Goal: Navigation & Orientation: Find specific page/section

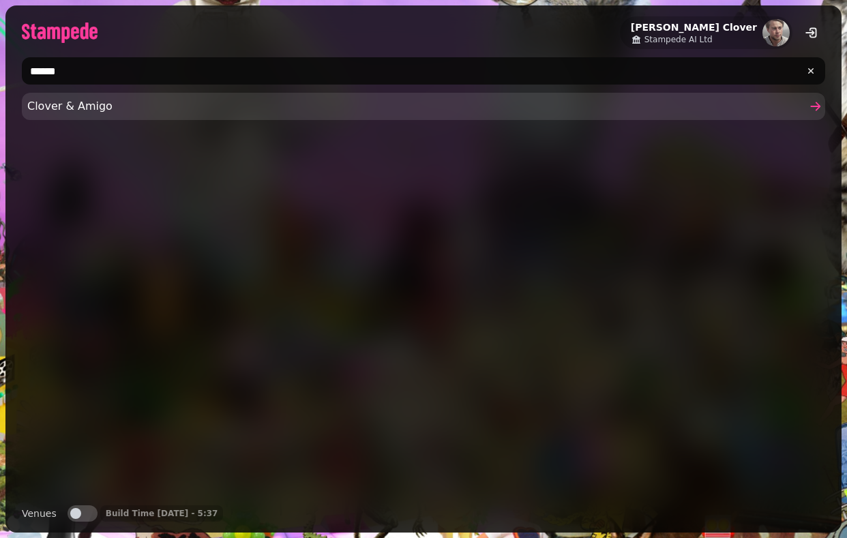
type input "******"
click at [92, 100] on span "Clover & Amigo" at bounding box center [416, 106] width 778 height 16
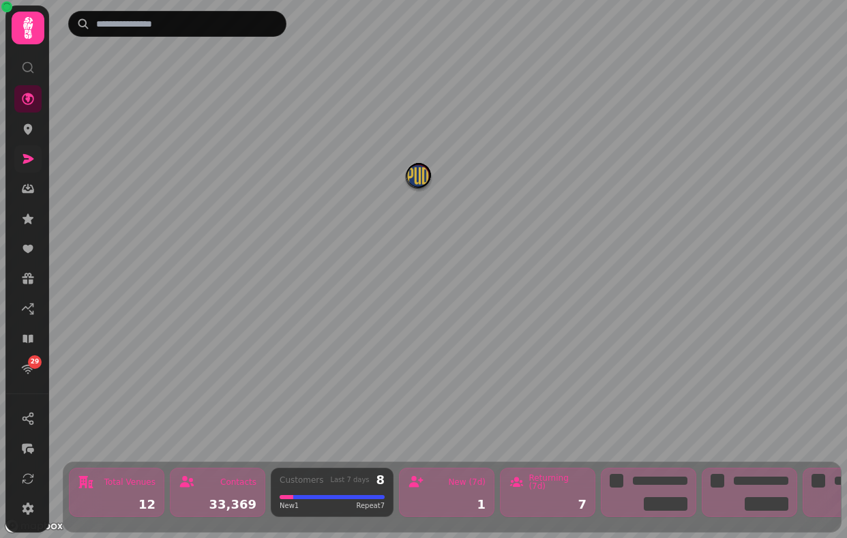
click at [27, 160] on icon at bounding box center [28, 159] width 11 height 10
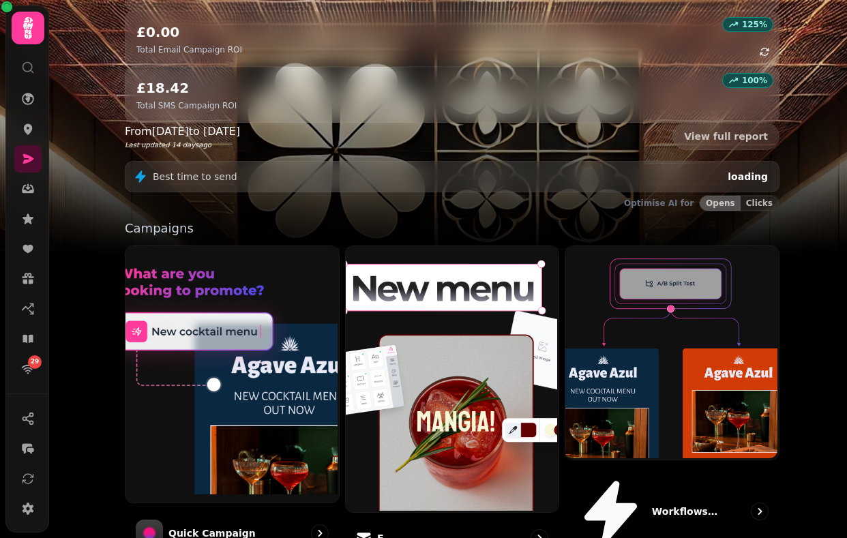
scroll to position [215, 0]
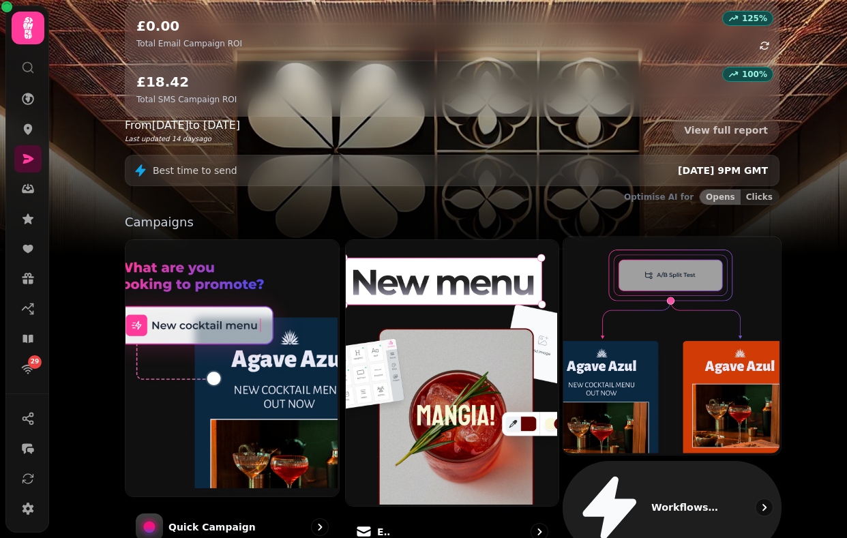
click at [654, 278] on img at bounding box center [670, 343] width 217 height 217
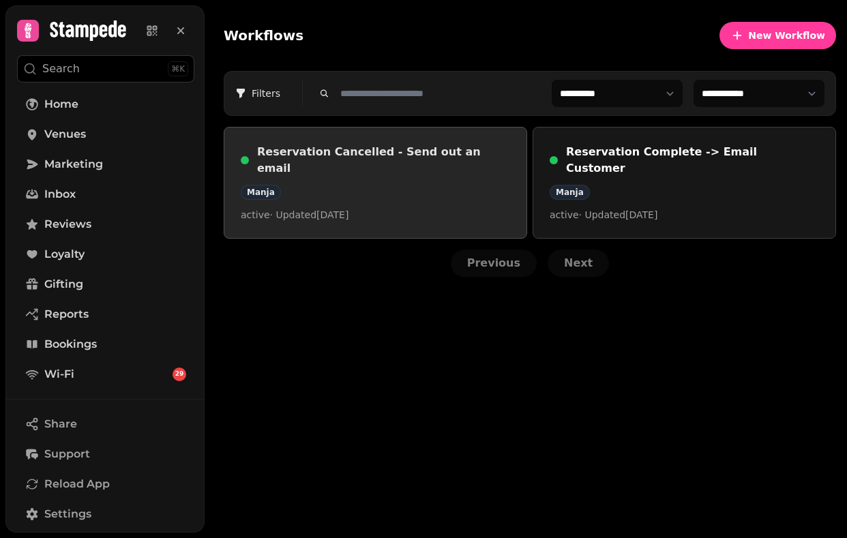
click at [429, 185] on div "Manja" at bounding box center [375, 192] width 269 height 15
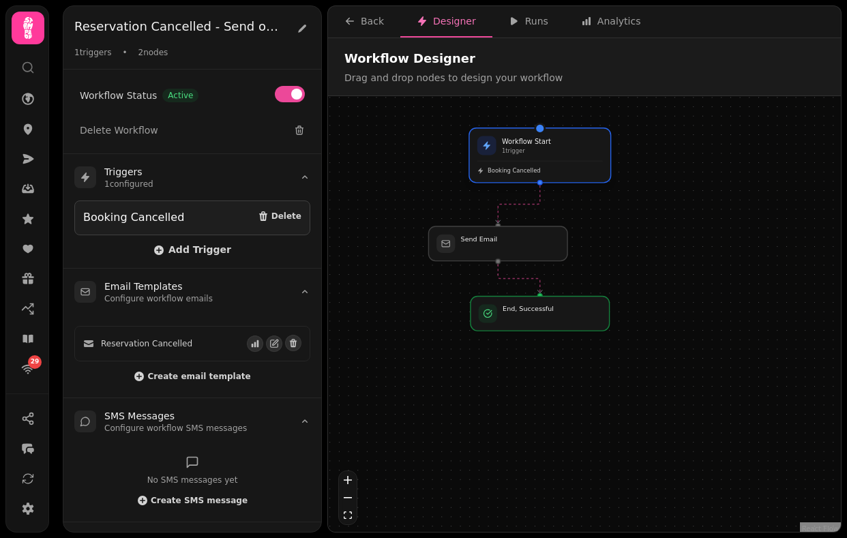
drag, startPoint x: 445, startPoint y: 178, endPoint x: 516, endPoint y: 163, distance: 72.5
click at [516, 163] on div "Workflow Start 1 trigger Booking Cancelled" at bounding box center [540, 155] width 140 height 54
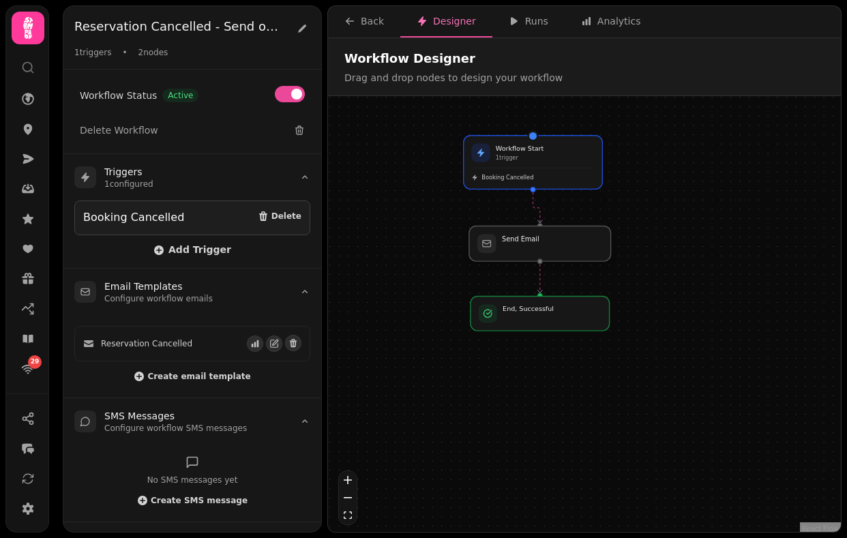
drag, startPoint x: 481, startPoint y: 244, endPoint x: 532, endPoint y: 248, distance: 51.3
click at [532, 248] on div at bounding box center [540, 243] width 142 height 35
click at [531, 248] on div at bounding box center [547, 250] width 142 height 35
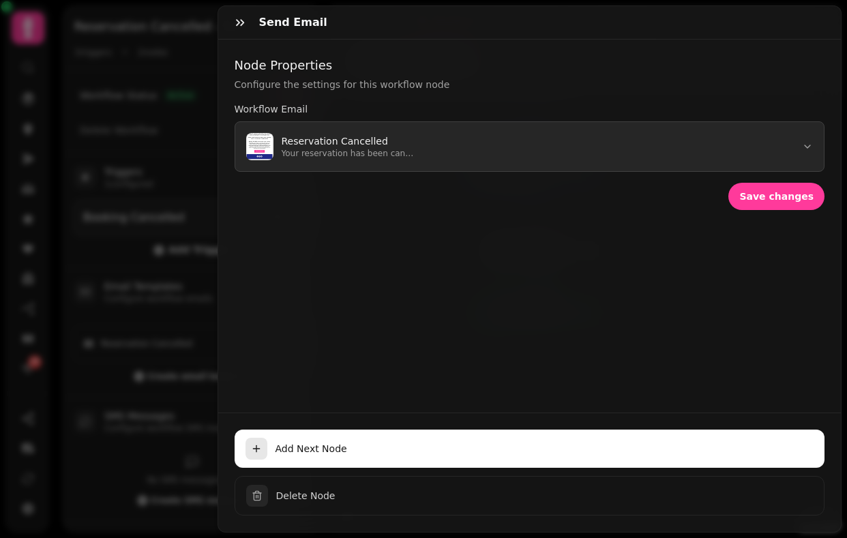
click at [334, 147] on p "Reservation Cancelled" at bounding box center [349, 141] width 136 height 14
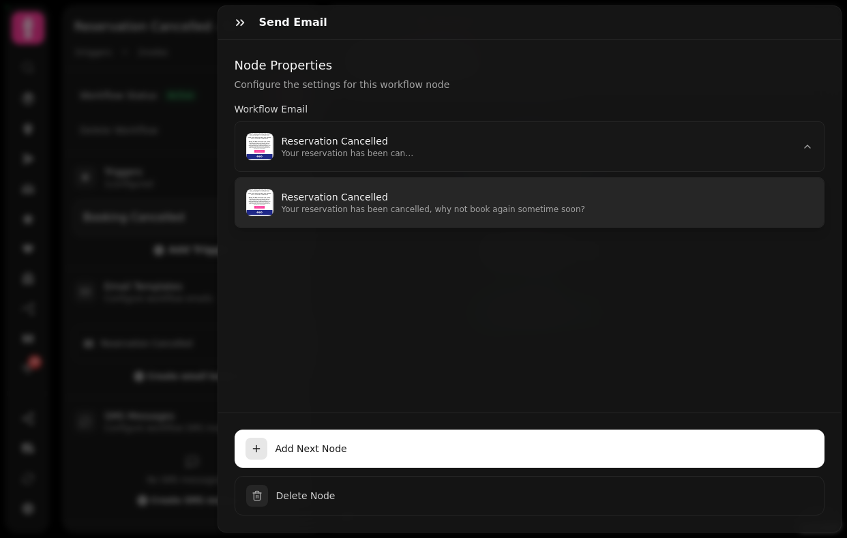
click at [329, 210] on p "Your reservation has been cancelled, why not book again sometime soon?" at bounding box center [547, 209] width 532 height 11
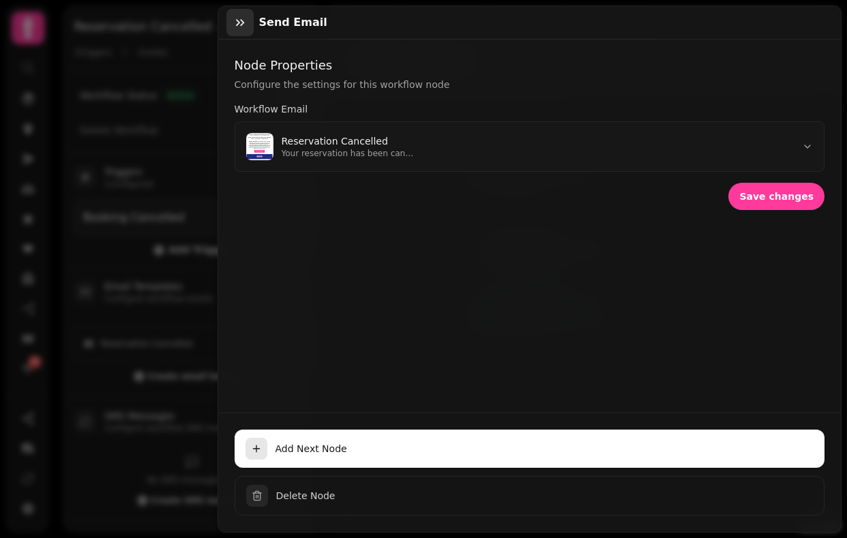
click at [241, 24] on icon "button" at bounding box center [240, 23] width 14 height 14
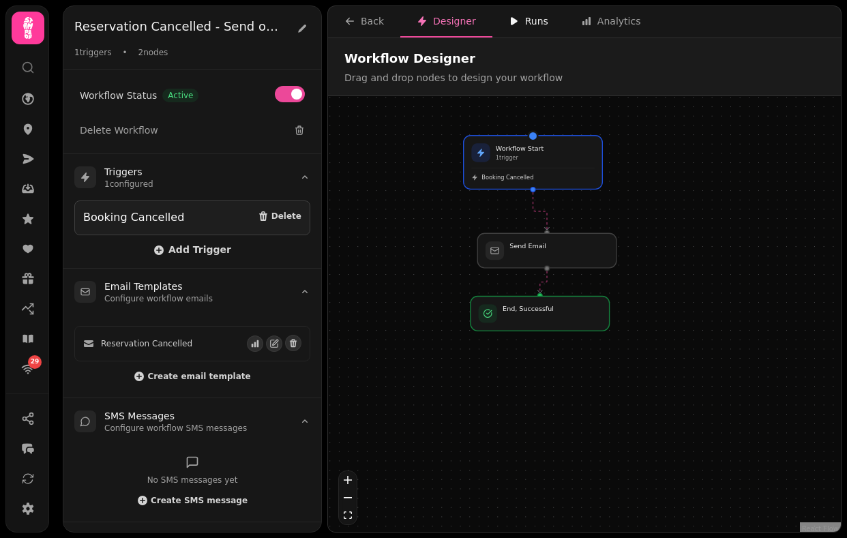
click at [530, 24] on div "Runs" at bounding box center [528, 21] width 40 height 14
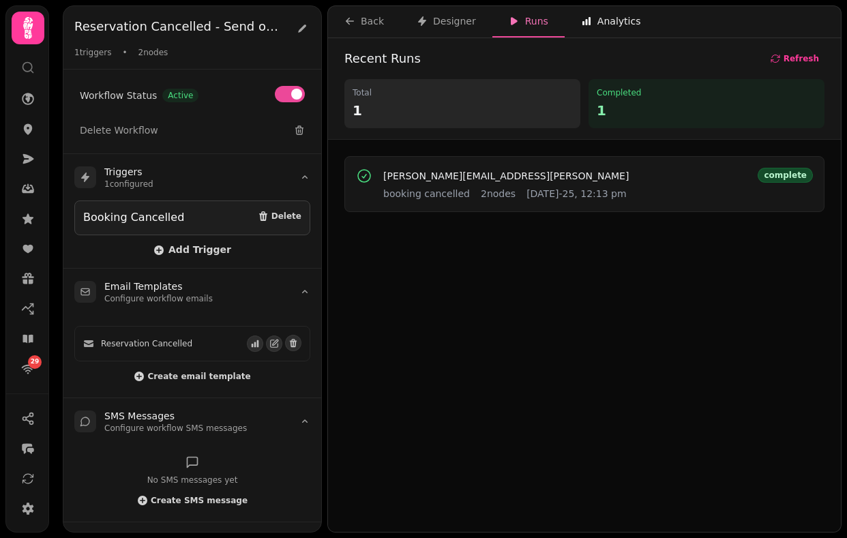
click at [600, 20] on div "Analytics" at bounding box center [611, 21] width 60 height 14
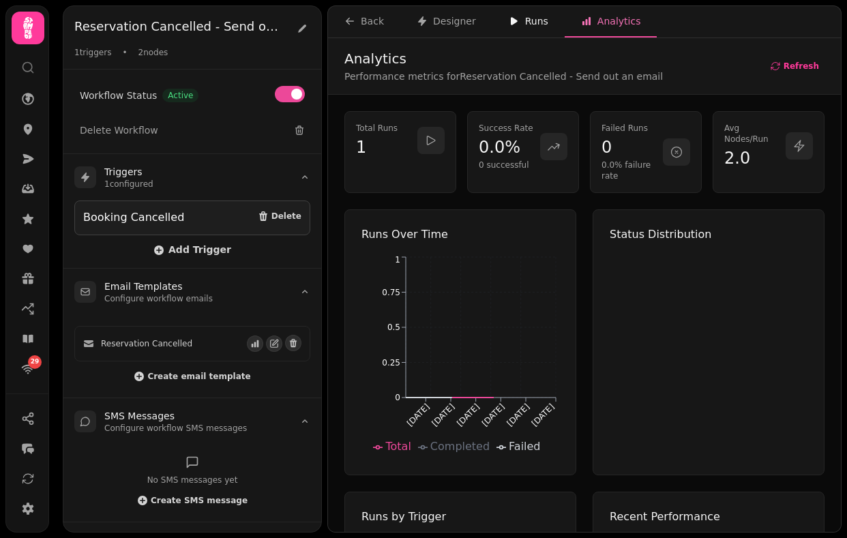
click at [517, 19] on div "Runs" at bounding box center [528, 21] width 40 height 14
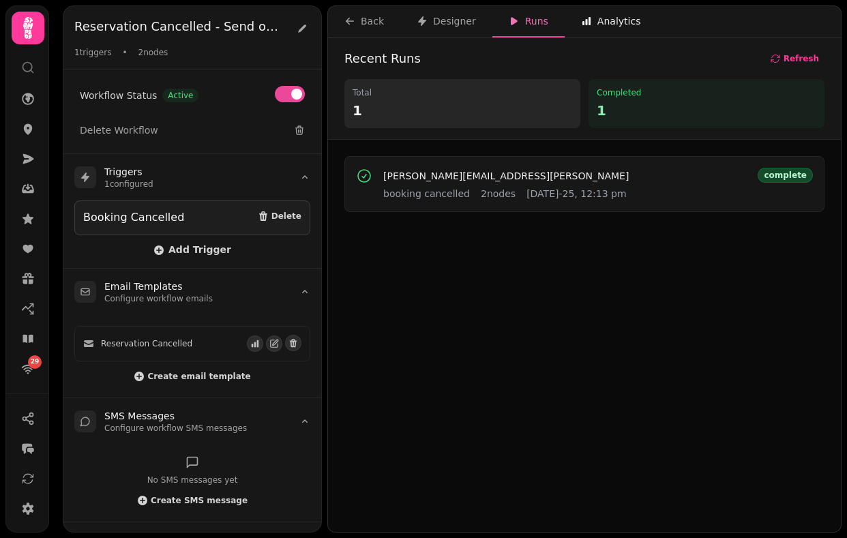
click at [595, 18] on div "Analytics" at bounding box center [611, 21] width 60 height 14
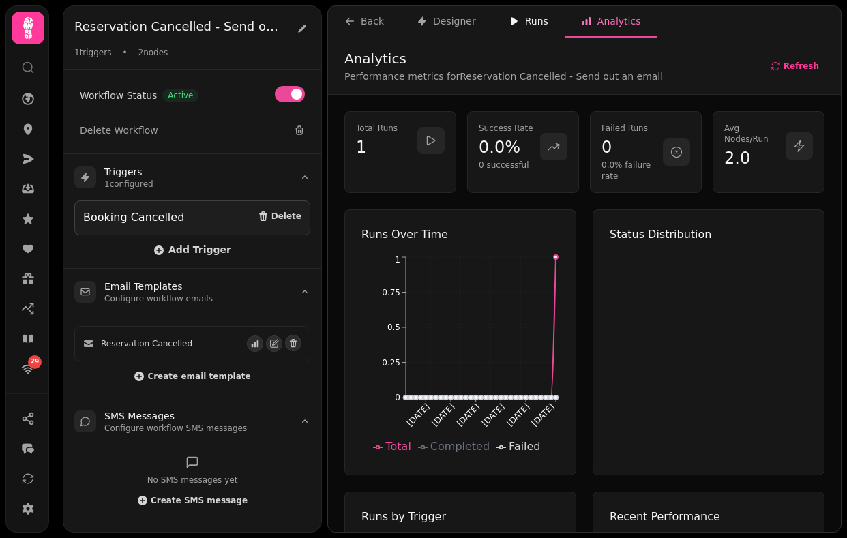
click at [519, 23] on div "Runs" at bounding box center [528, 21] width 40 height 14
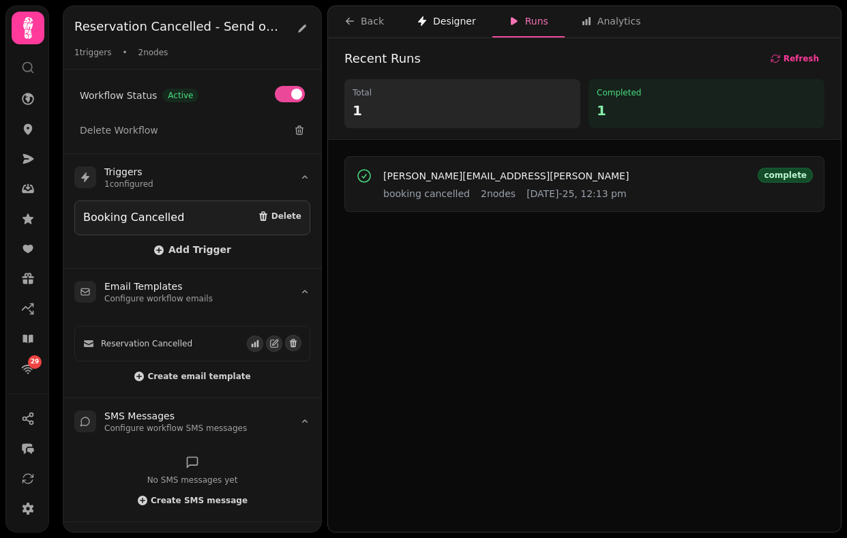
click at [441, 20] on div "Designer" at bounding box center [445, 21] width 59 height 14
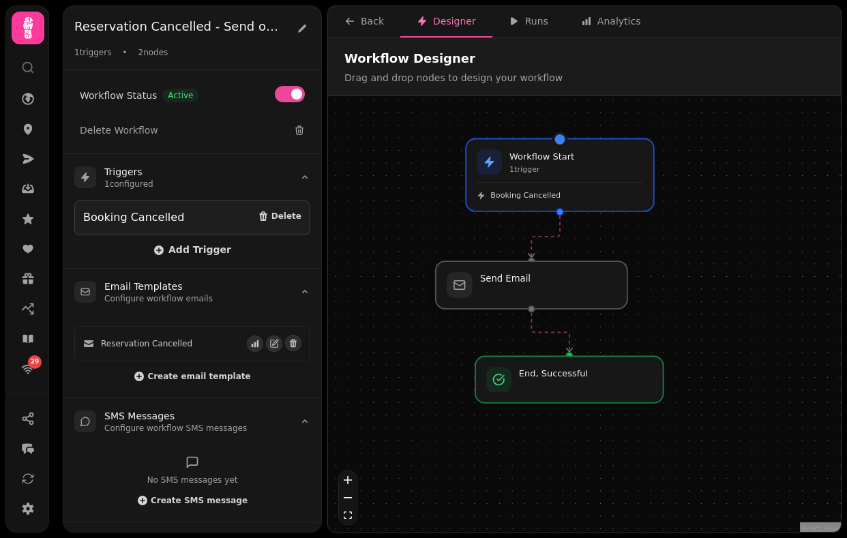
drag, startPoint x: 555, startPoint y: 296, endPoint x: 512, endPoint y: 289, distance: 43.6
click at [512, 288] on div at bounding box center [532, 285] width 192 height 48
click at [370, 29] on button "Back" at bounding box center [364, 21] width 72 height 31
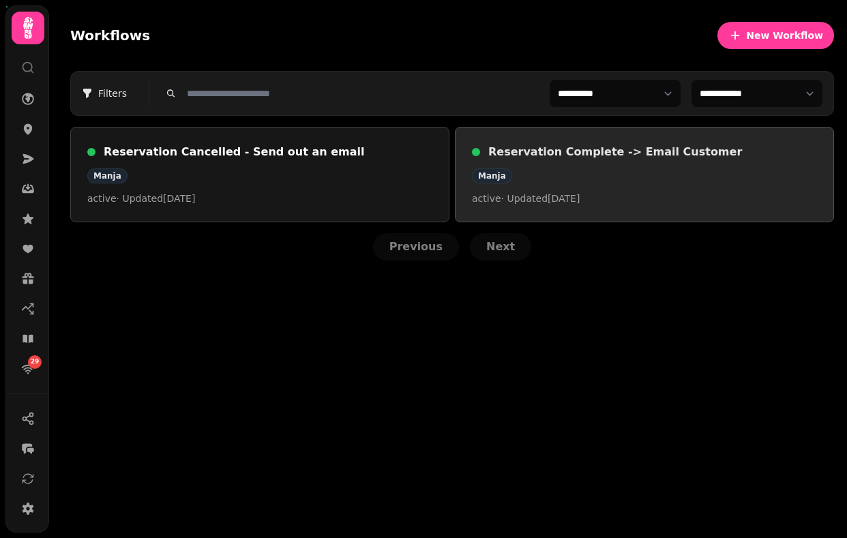
click at [591, 189] on div "Reservation Complete -> Email Customer Manja active · Updated 15 Aug 2025" at bounding box center [644, 174] width 345 height 61
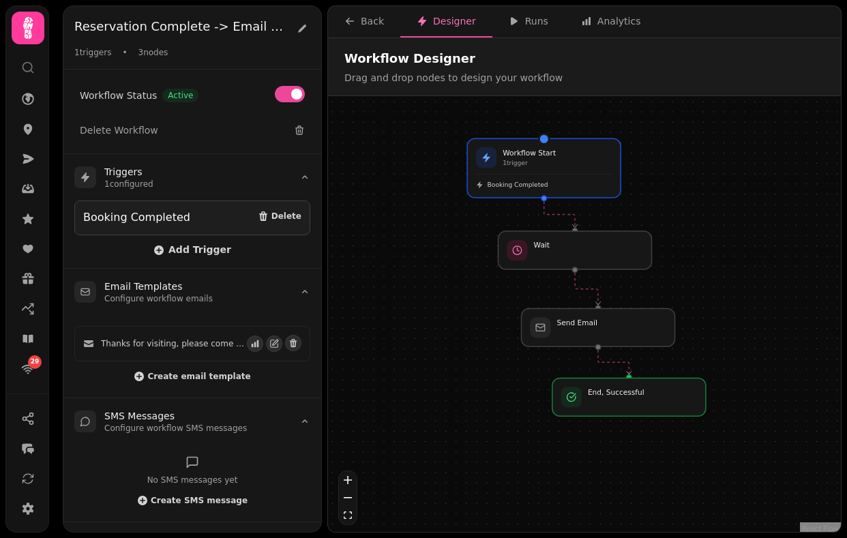
click at [36, 18] on icon at bounding box center [27, 27] width 27 height 27
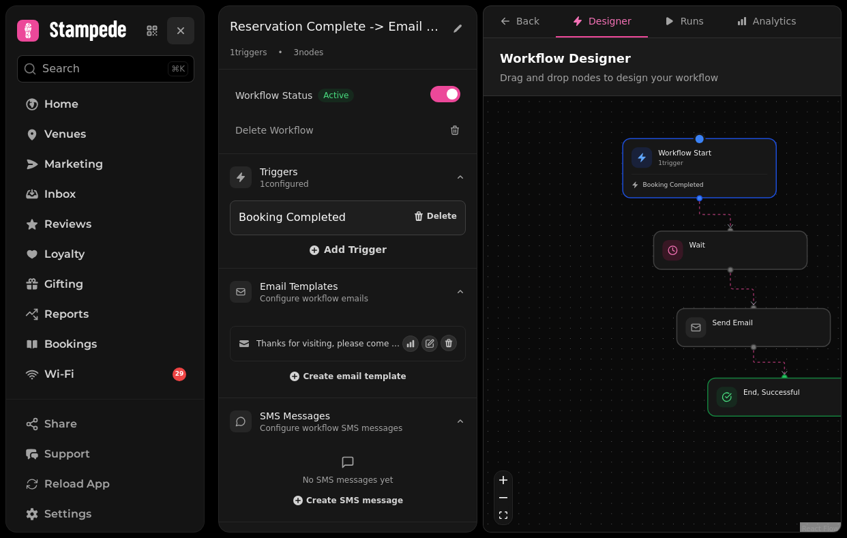
click at [179, 29] on icon at bounding box center [180, 30] width 7 height 7
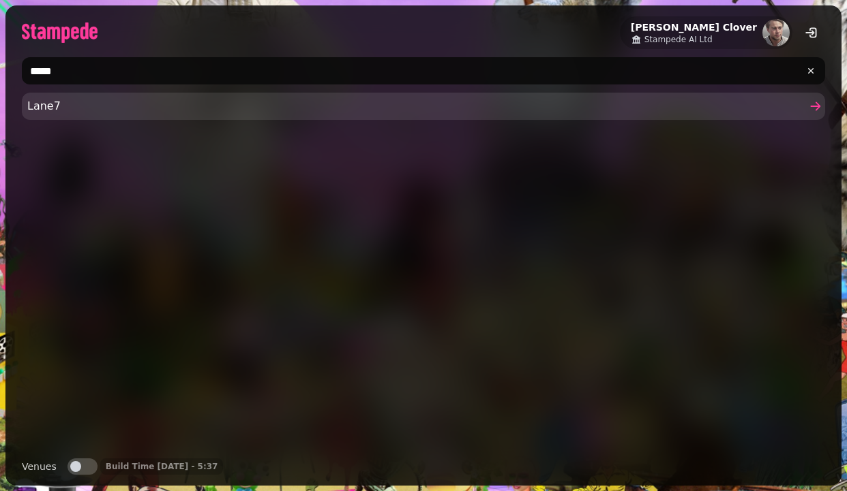
type input "*****"
click at [107, 101] on span "Lane7" at bounding box center [416, 106] width 778 height 16
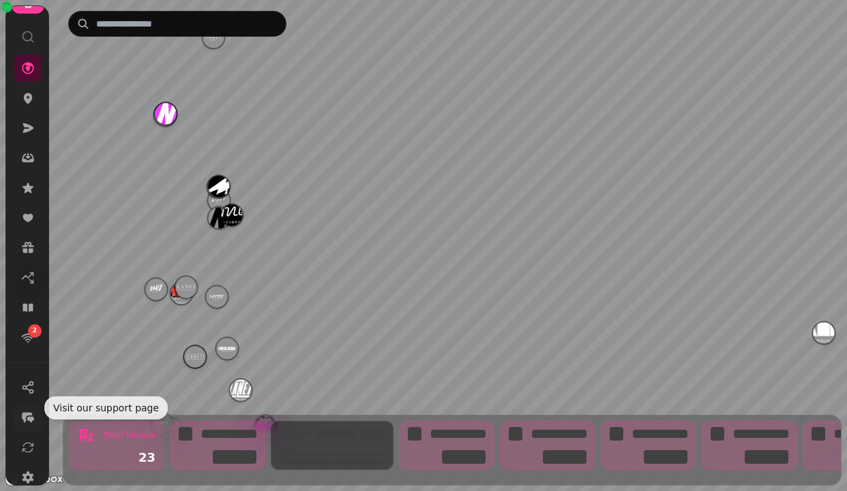
scroll to position [40, 0]
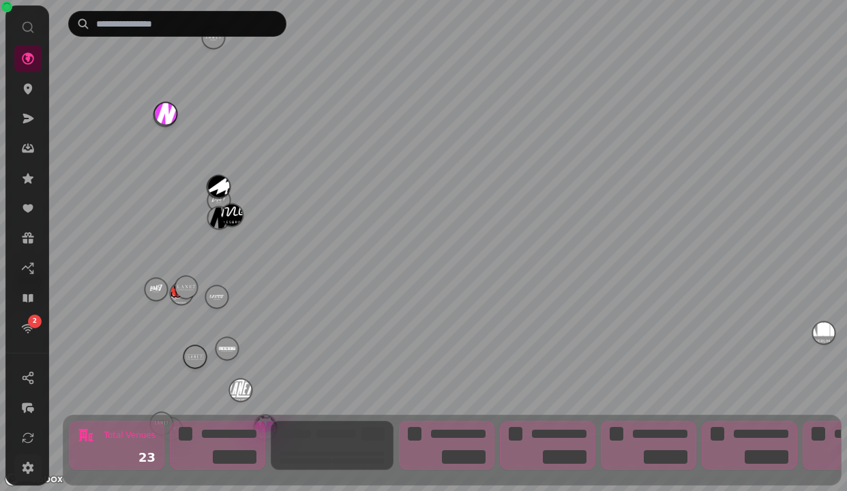
click at [23, 464] on icon at bounding box center [28, 468] width 14 height 14
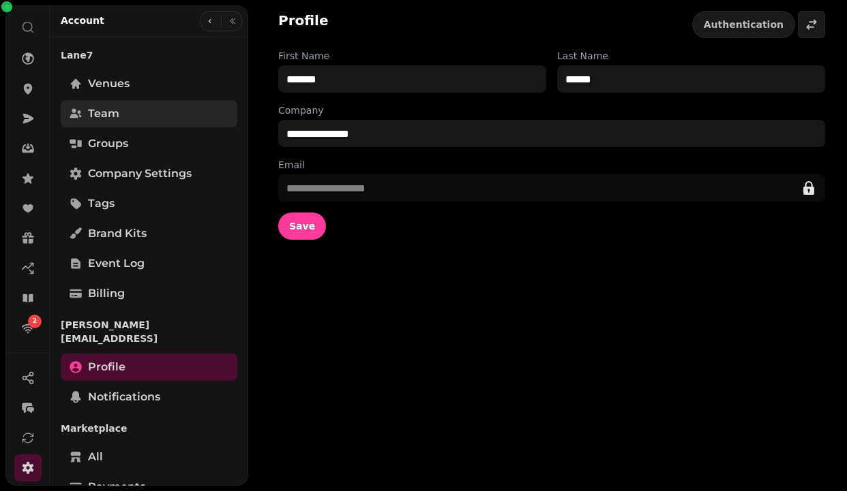
click at [138, 119] on link "Team" at bounding box center [149, 113] width 177 height 27
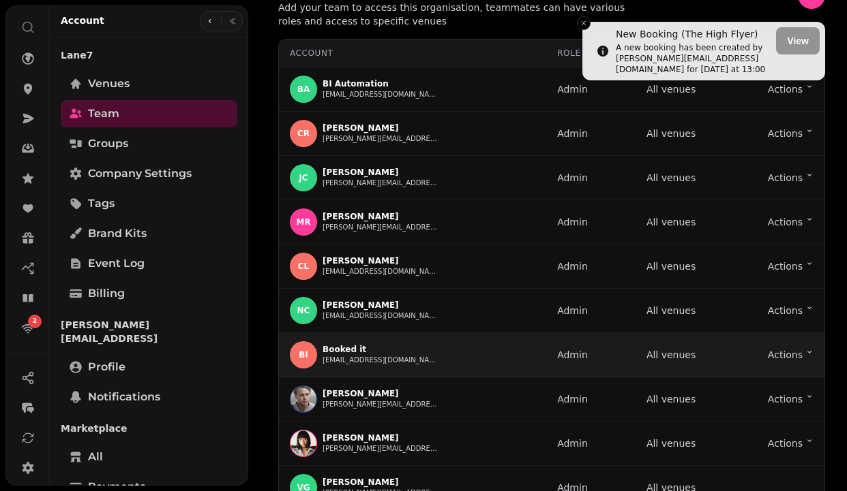
scroll to position [34, 0]
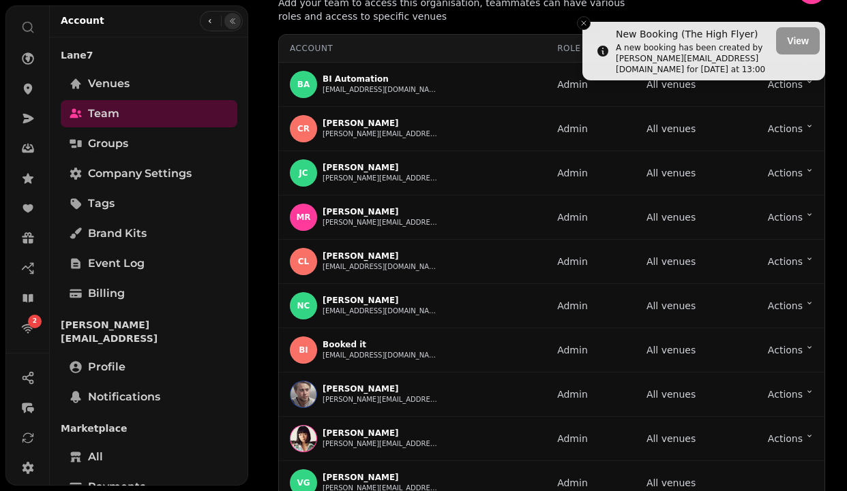
click at [232, 22] on icon "button" at bounding box center [232, 21] width 8 height 8
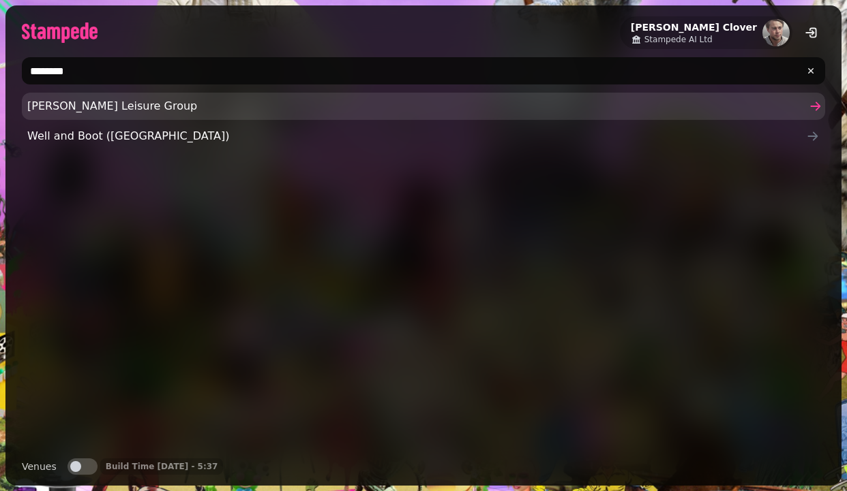
type input "********"
click at [84, 106] on span "Glendola Leisure Group" at bounding box center [416, 106] width 778 height 16
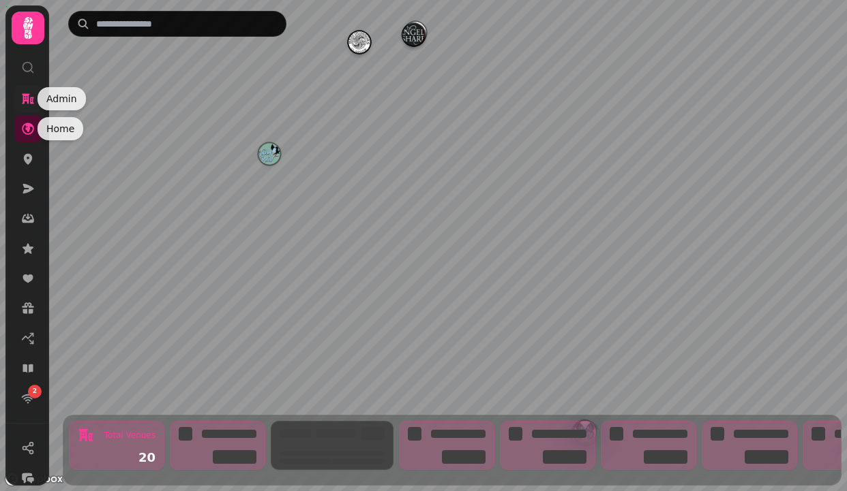
click at [31, 96] on icon at bounding box center [28, 99] width 14 height 14
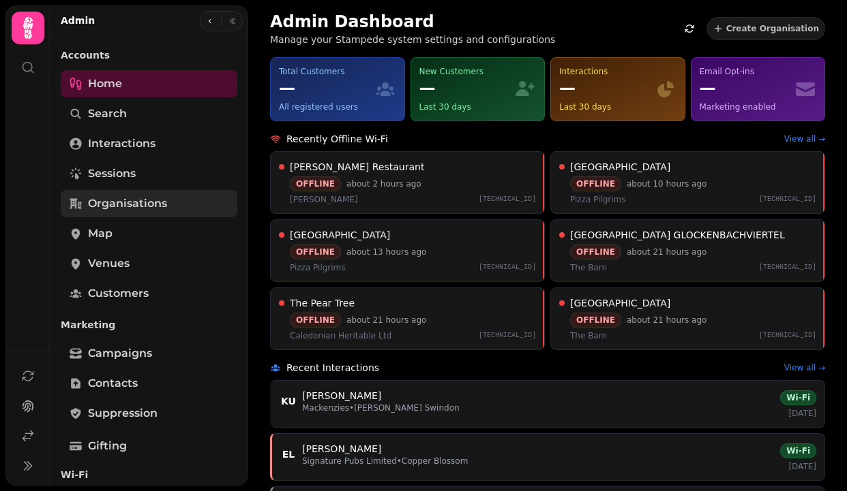
click at [127, 208] on span "Organisations" at bounding box center [127, 204] width 79 height 16
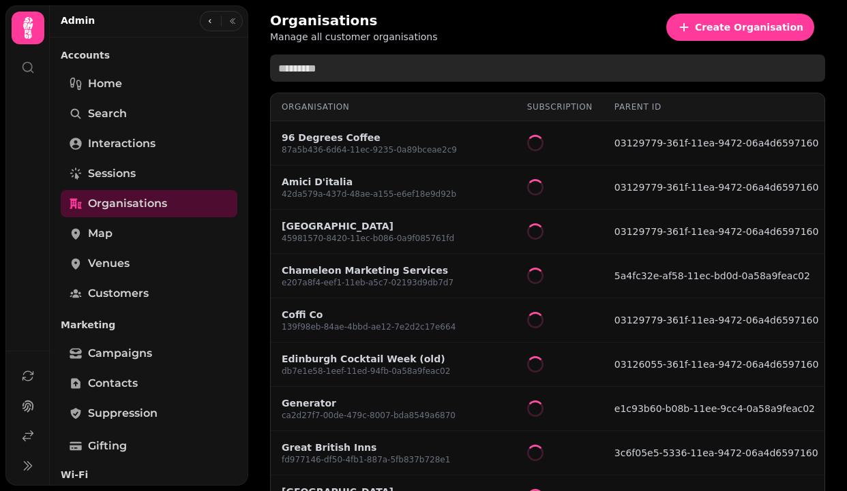
click at [382, 59] on input "text" at bounding box center [547, 68] width 555 height 27
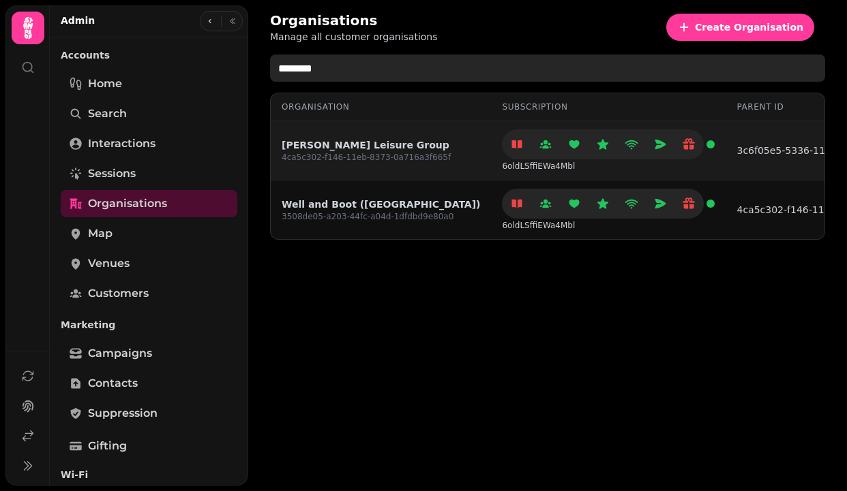
type input "********"
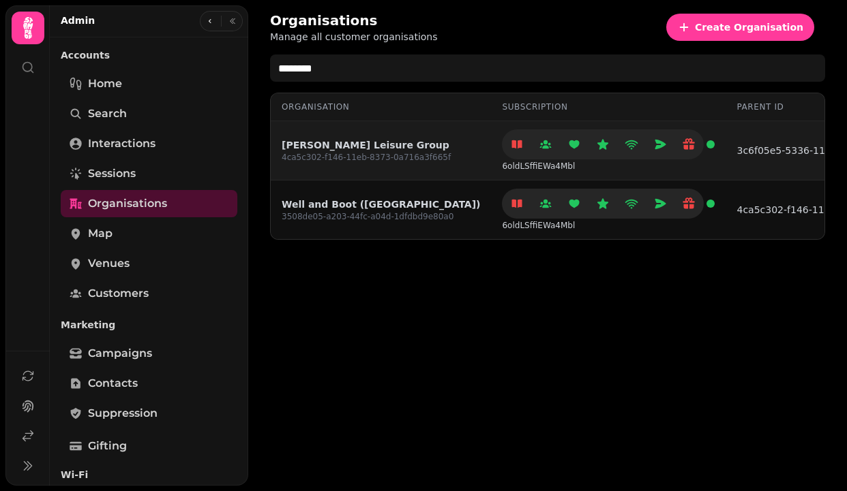
click at [330, 147] on link "Glendola Leisure Group" at bounding box center [365, 145] width 169 height 14
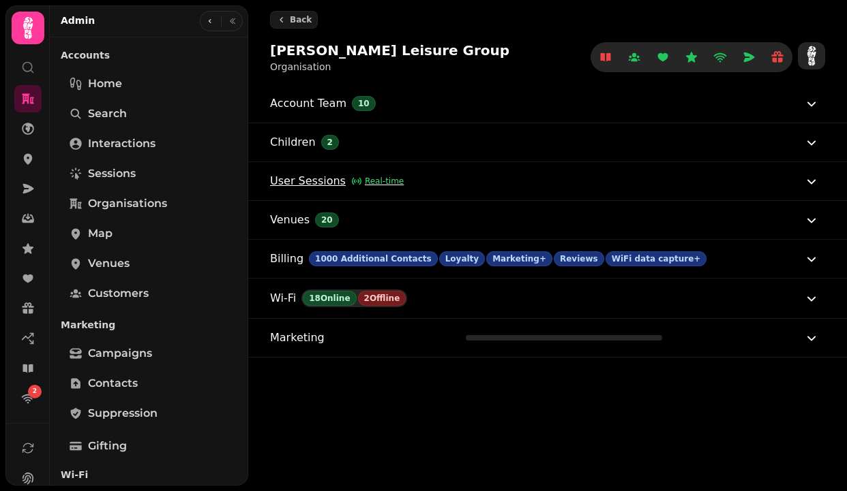
click at [363, 174] on div "User Sessions Real-time" at bounding box center [337, 181] width 134 height 16
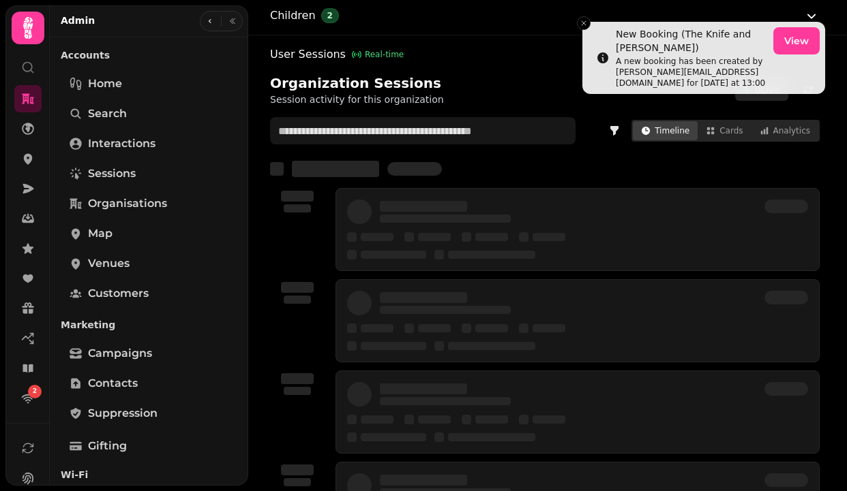
scroll to position [177, 0]
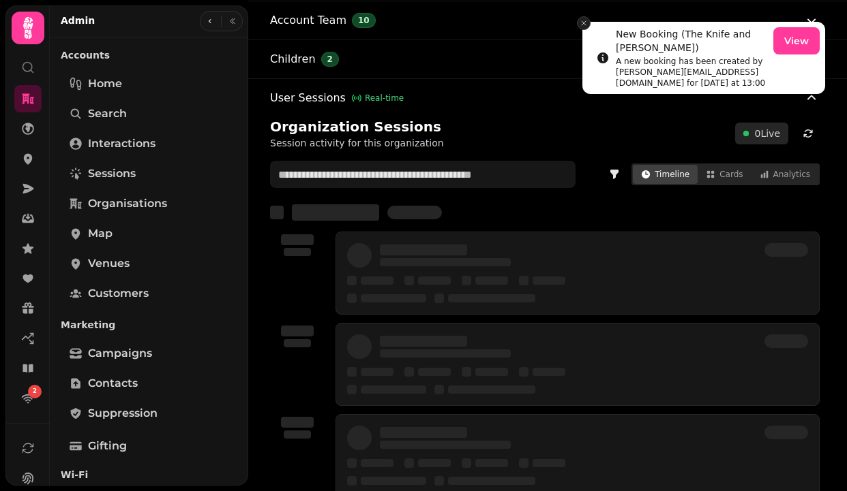
click at [583, 24] on icon "Close toast" at bounding box center [583, 23] width 8 height 8
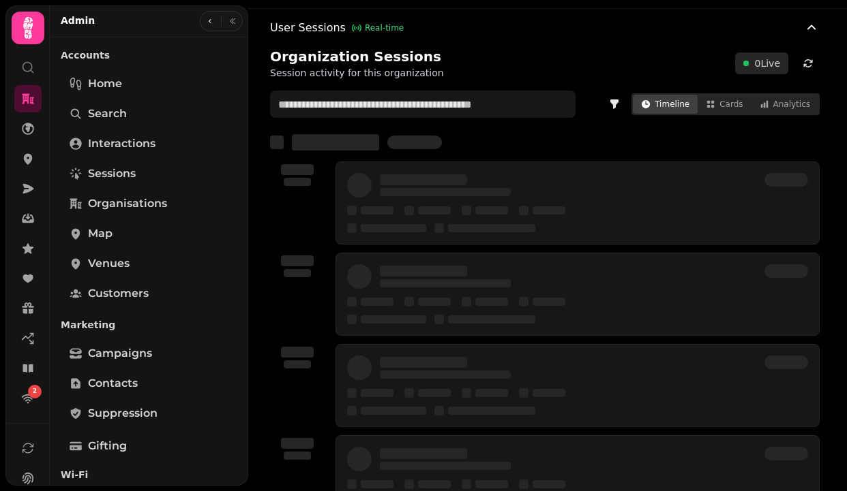
scroll to position [228, 0]
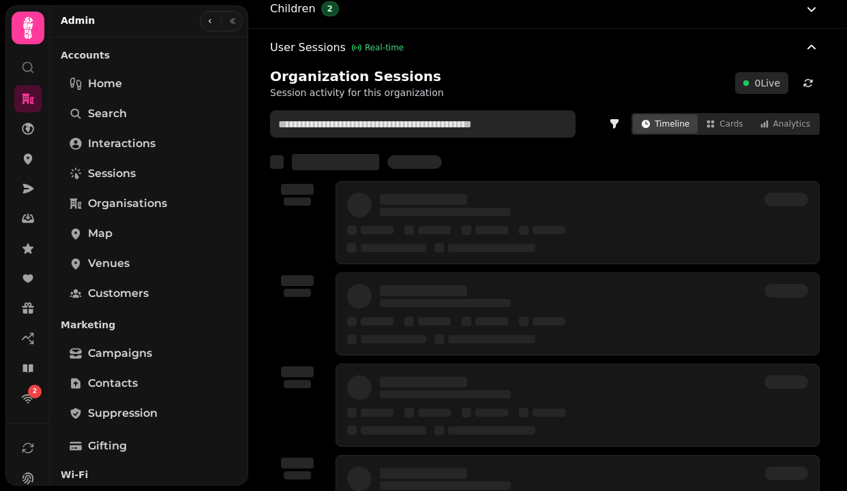
click at [425, 127] on input "text" at bounding box center [422, 123] width 305 height 27
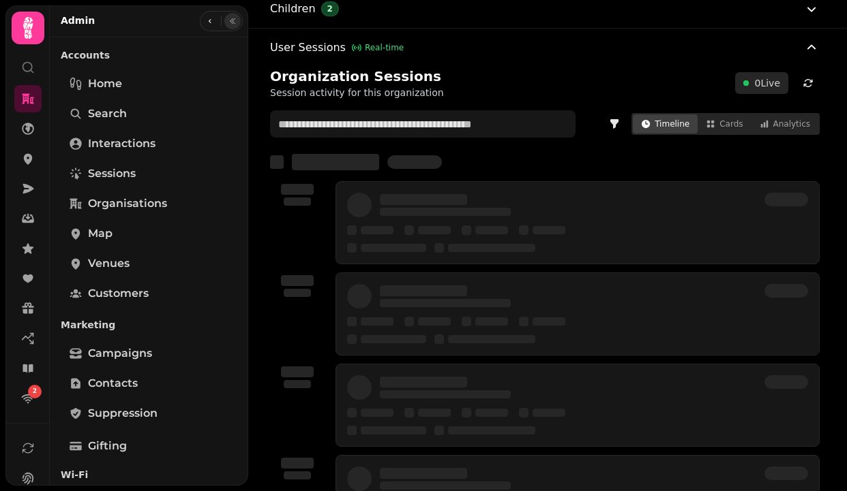
click at [229, 24] on icon "button" at bounding box center [232, 21] width 8 height 8
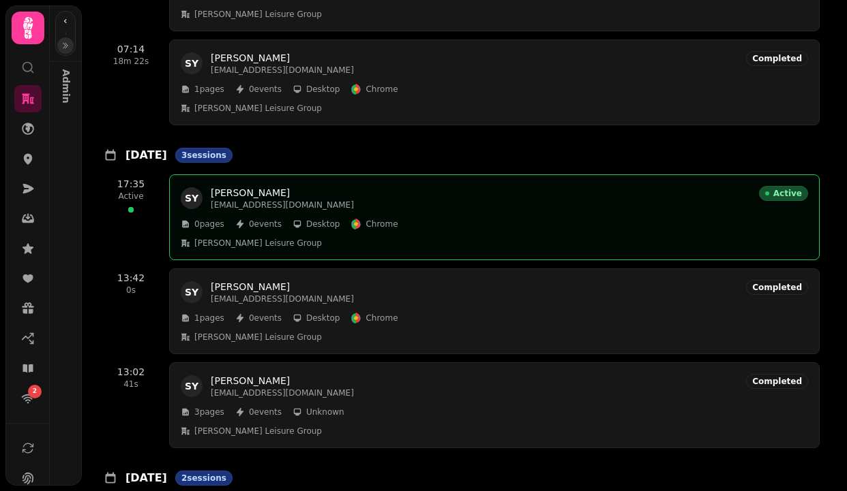
scroll to position [0, 0]
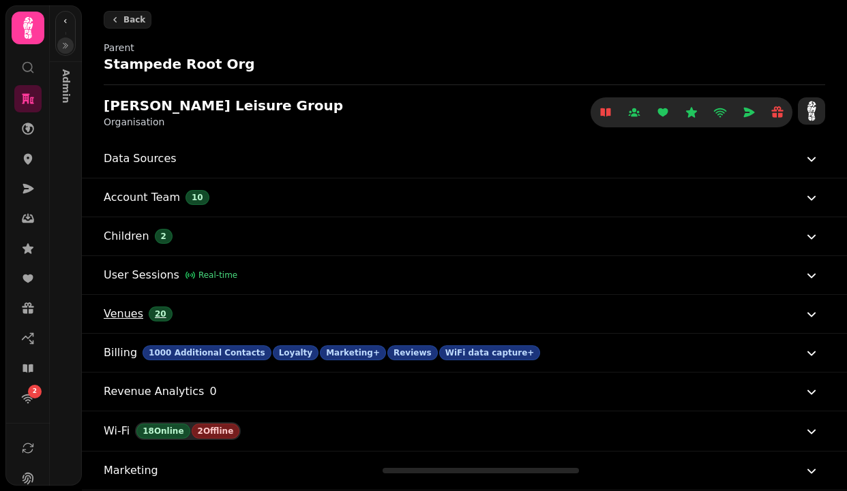
click at [272, 313] on button "Venues 20" at bounding box center [462, 314] width 716 height 38
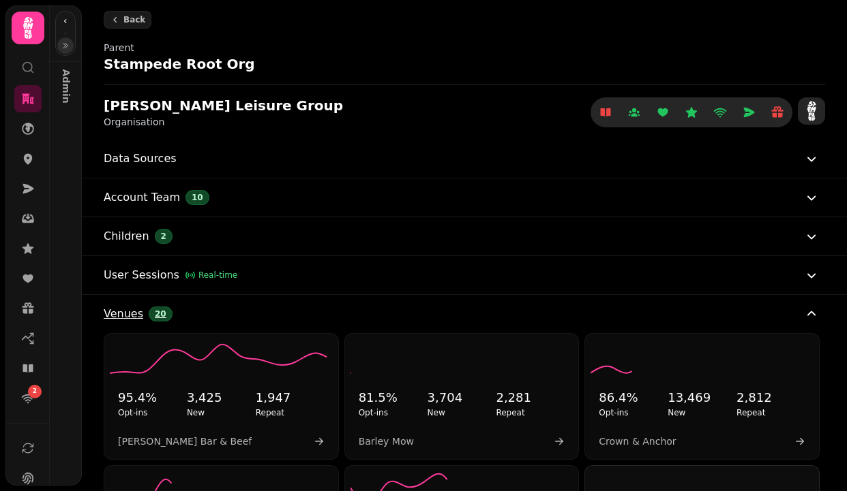
click at [270, 315] on button "Venues 20" at bounding box center [462, 314] width 716 height 38
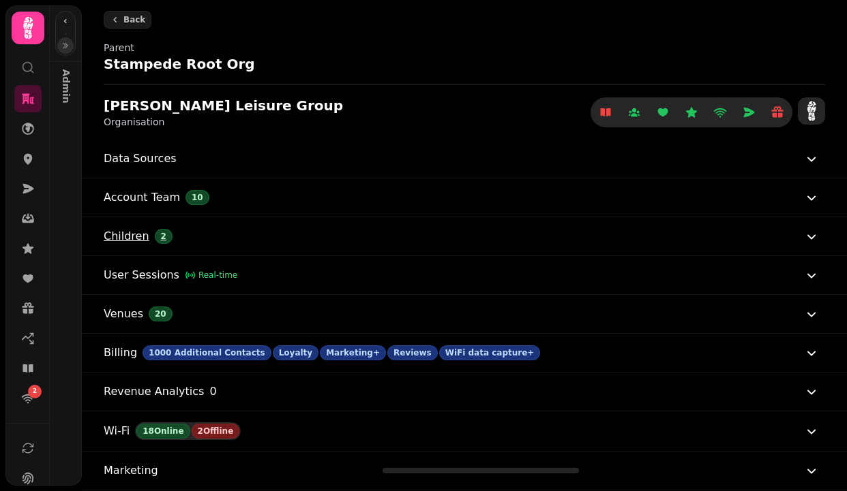
click at [298, 227] on button "Children 2" at bounding box center [462, 236] width 716 height 38
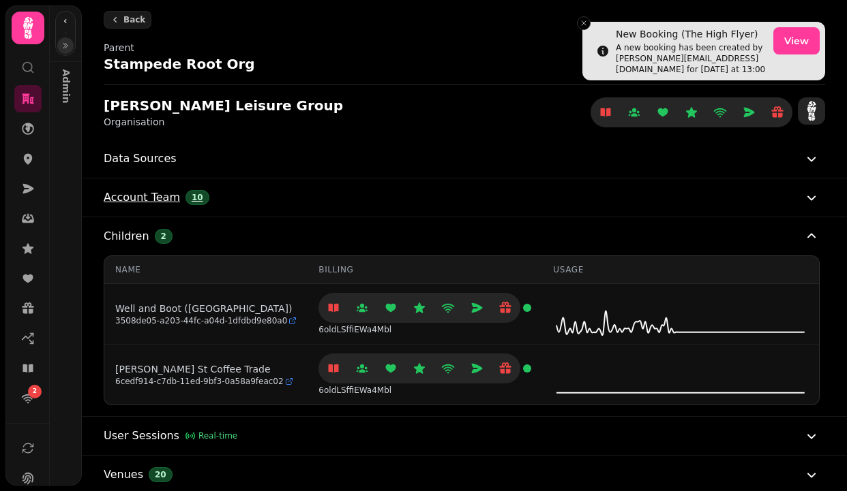
click at [324, 181] on button "Account Team 10" at bounding box center [462, 198] width 716 height 38
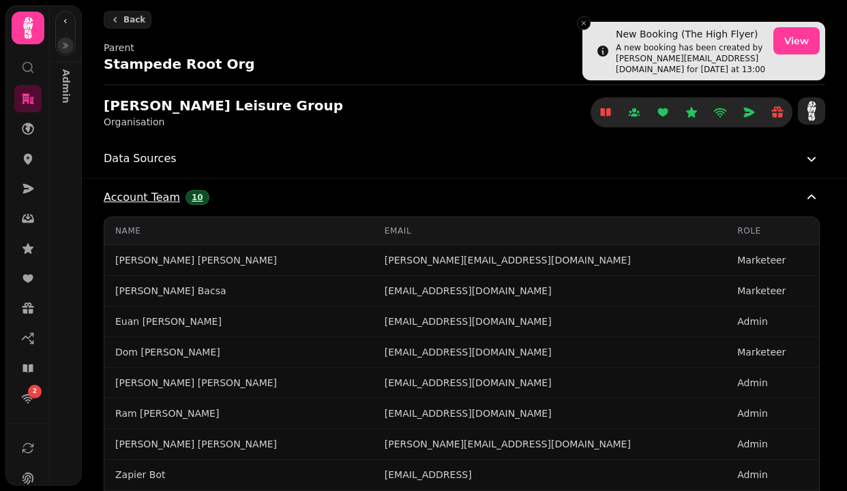
click at [322, 183] on button "Account Team 10" at bounding box center [462, 198] width 716 height 38
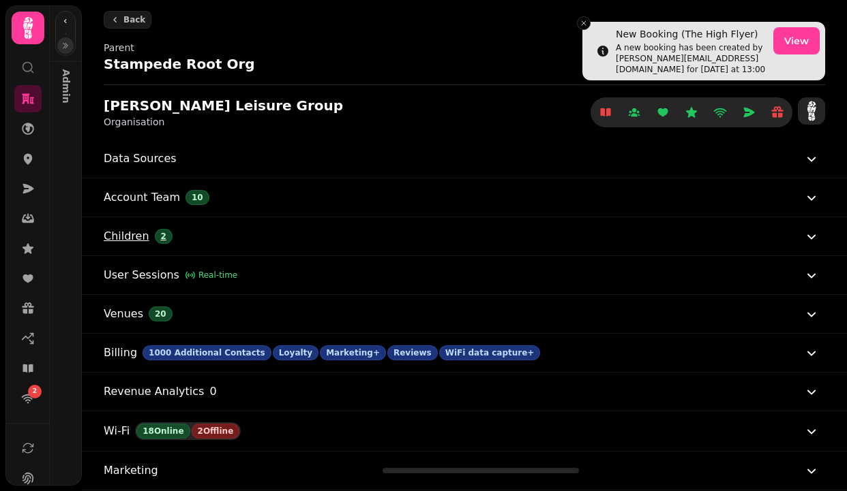
click at [299, 222] on button "Children 2" at bounding box center [462, 236] width 716 height 38
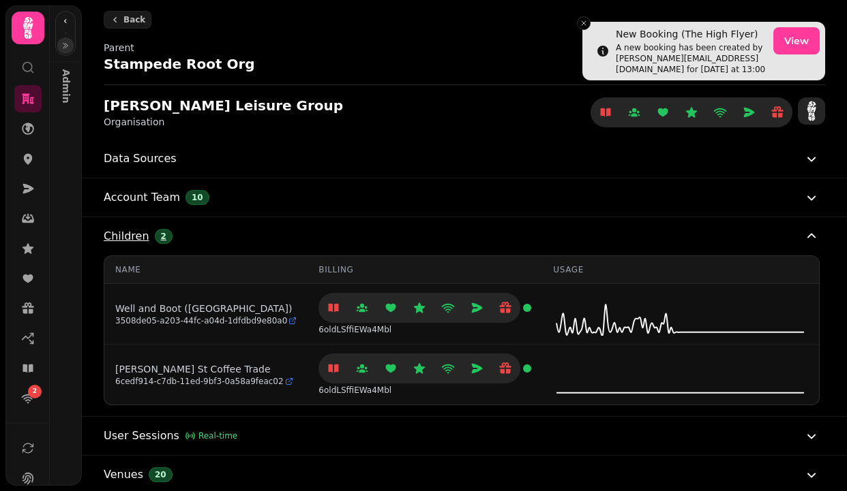
click at [299, 222] on button "Children 2" at bounding box center [462, 236] width 716 height 38
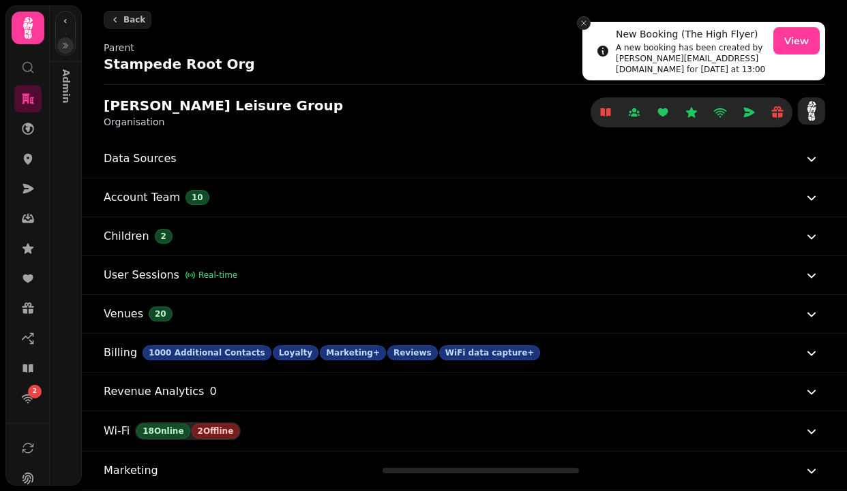
click at [583, 25] on icon "Close toast" at bounding box center [583, 23] width 8 height 8
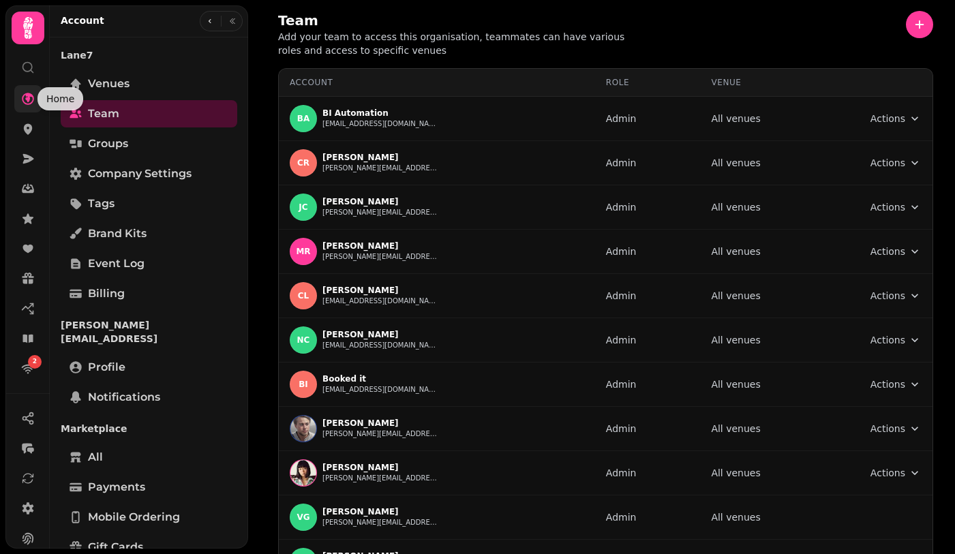
click at [27, 100] on icon at bounding box center [28, 99] width 12 height 12
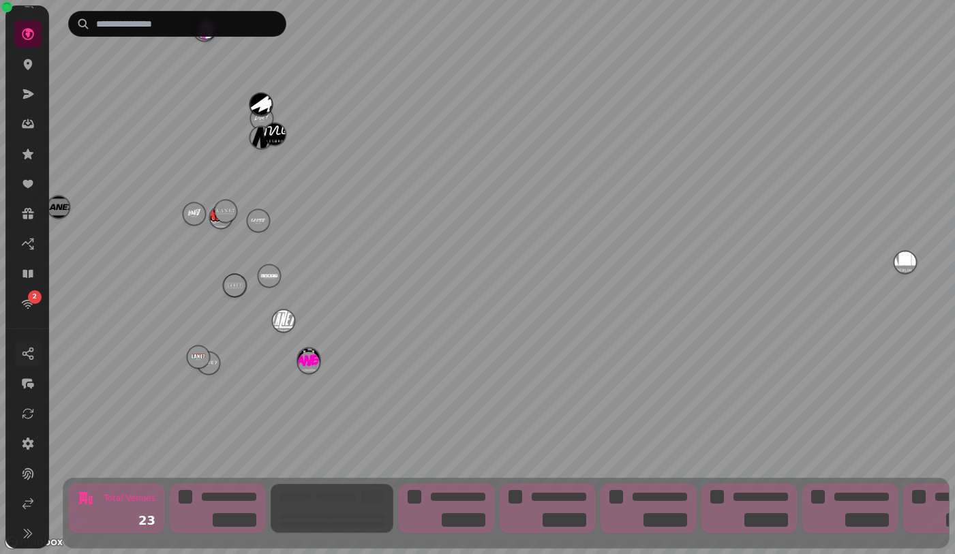
scroll to position [70, 0]
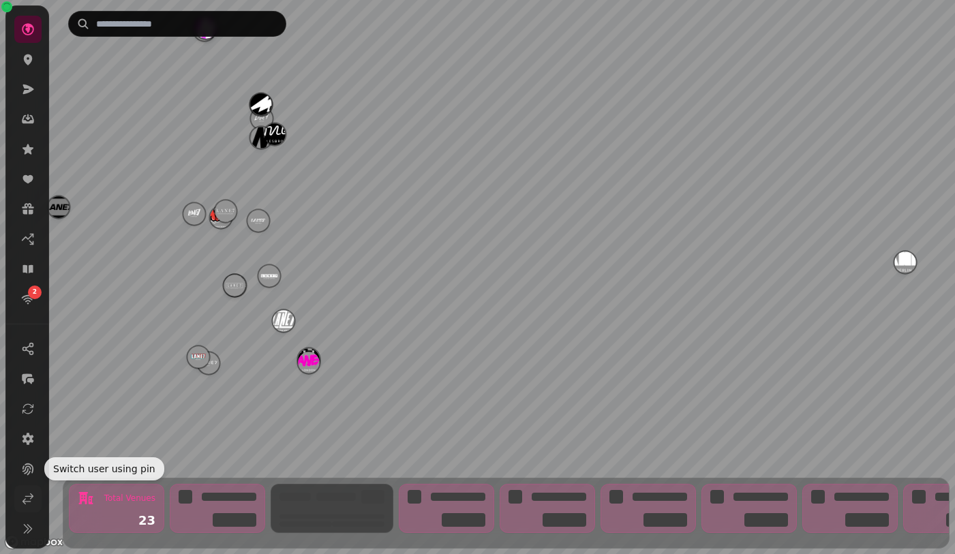
click at [21, 491] on icon at bounding box center [28, 499] width 14 height 14
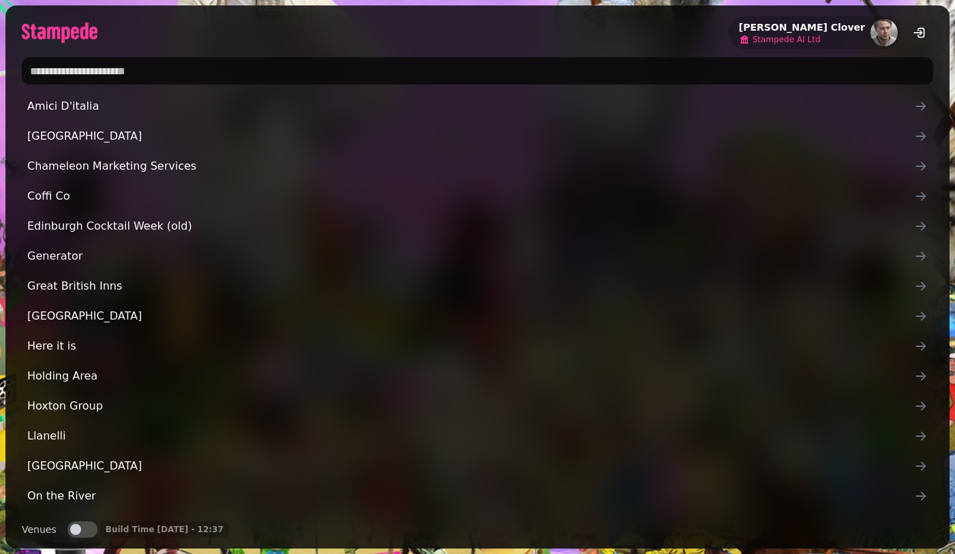
click at [818, 43] on span "Stampede AI Ltd" at bounding box center [786, 39] width 68 height 11
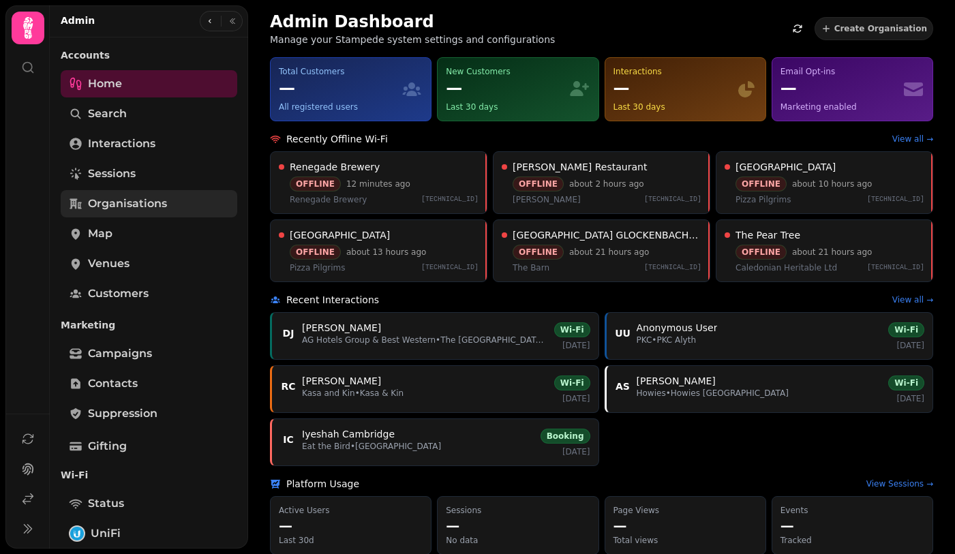
click at [114, 201] on span "Organisations" at bounding box center [127, 204] width 79 height 16
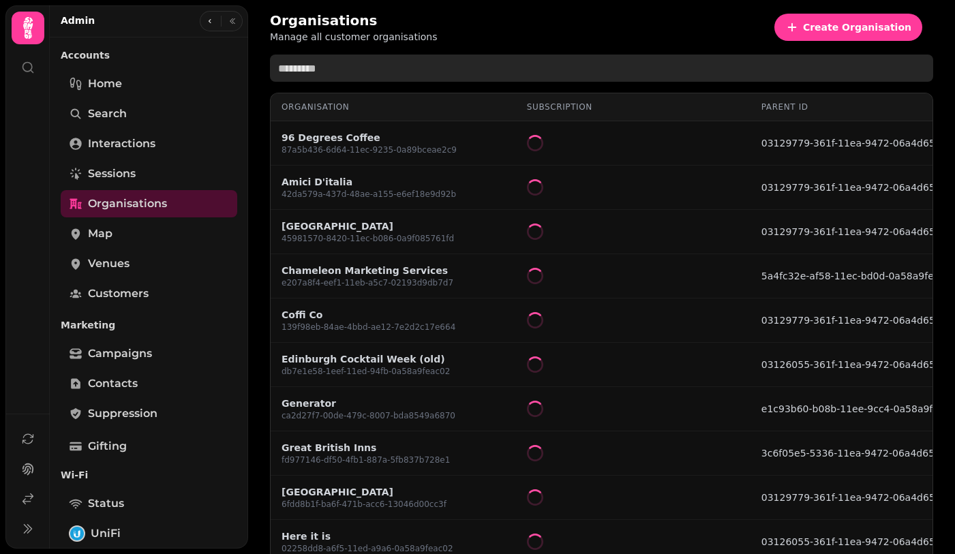
click at [378, 68] on input "text" at bounding box center [601, 68] width 663 height 27
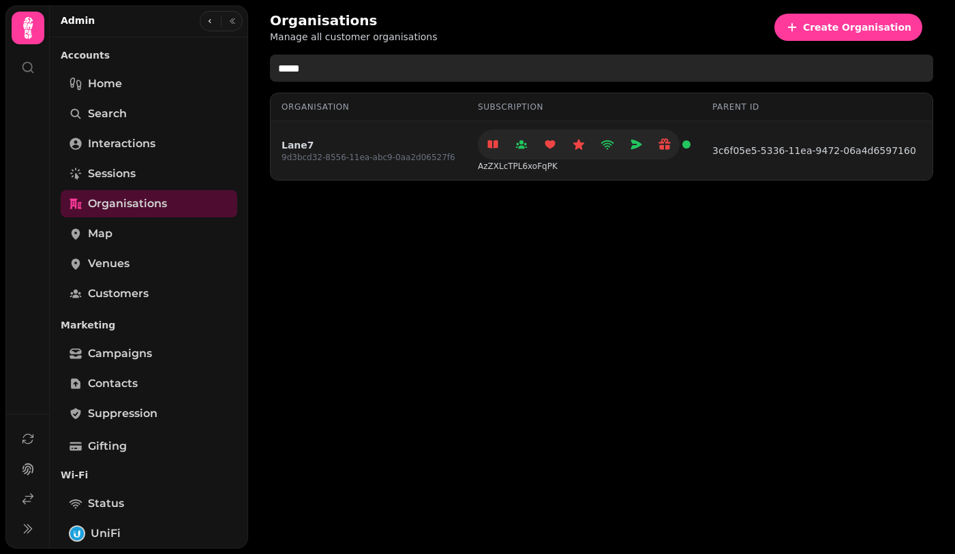
type input "*****"
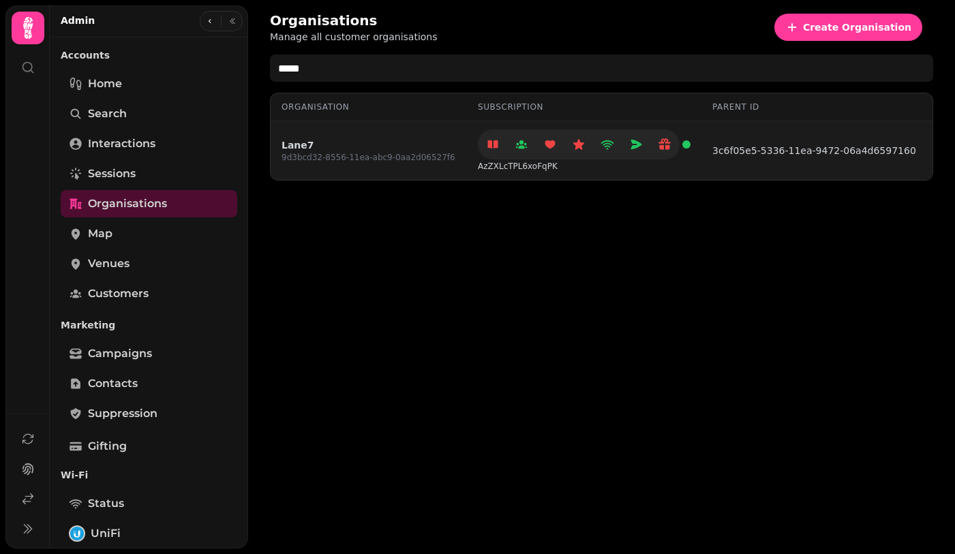
click at [303, 144] on link "Lane7" at bounding box center [368, 145] width 174 height 14
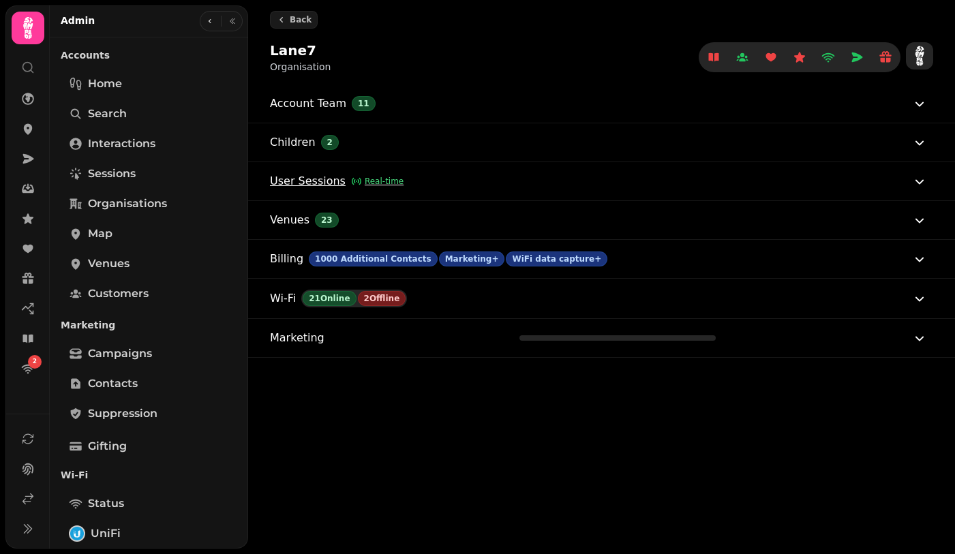
click at [377, 185] on span "Real-time" at bounding box center [384, 181] width 39 height 11
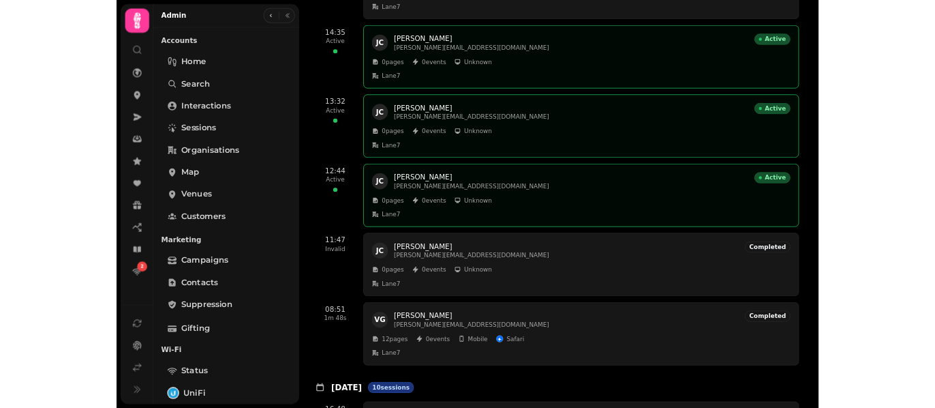
scroll to position [2846, 0]
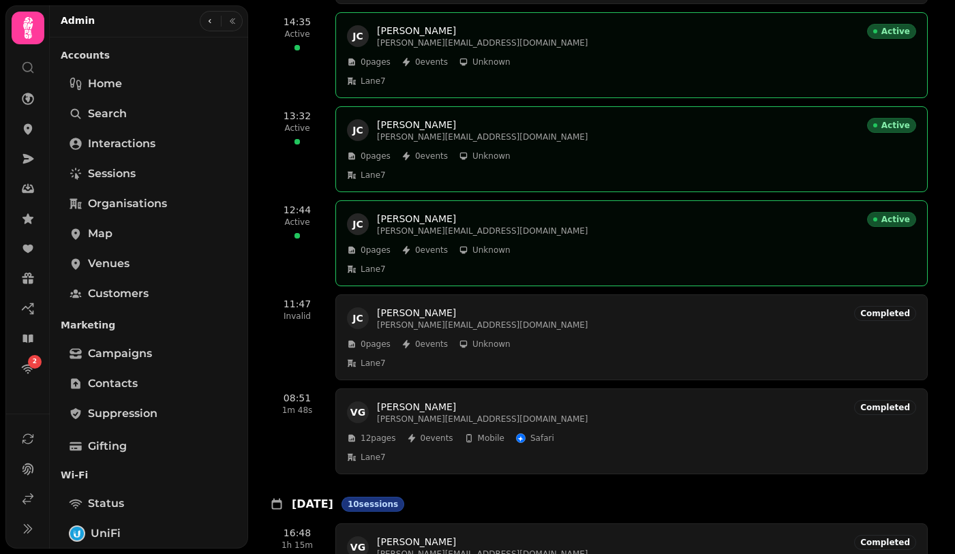
click at [419, 212] on p "[PERSON_NAME]" at bounding box center [619, 219] width 485 height 14
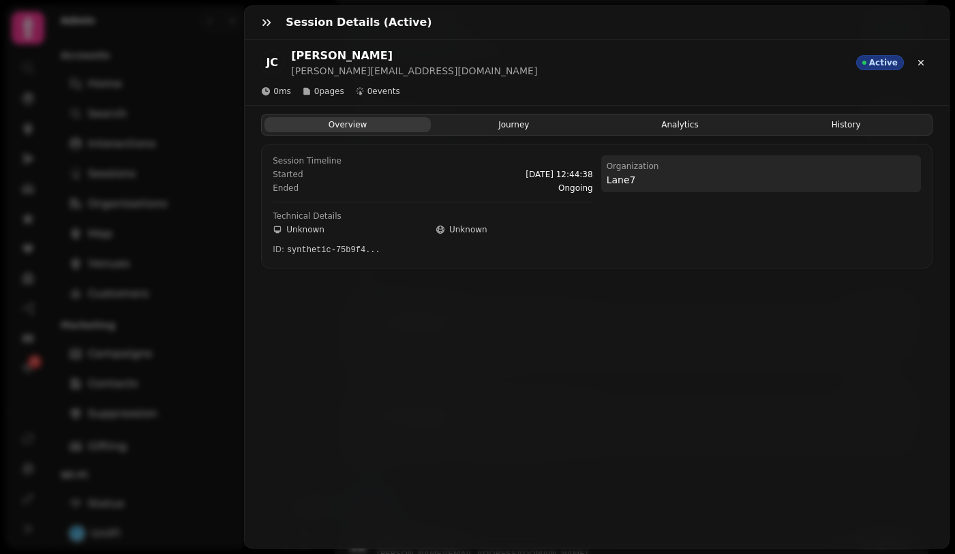
click at [464, 121] on button "Journey" at bounding box center [514, 124] width 166 height 15
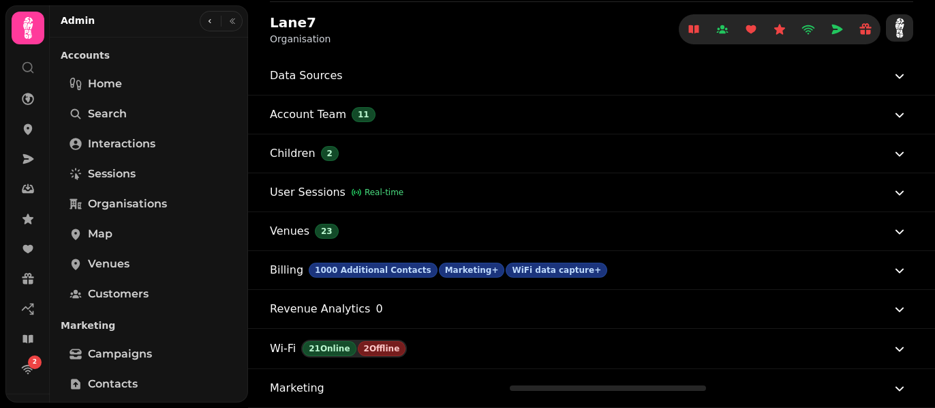
scroll to position [82, 0]
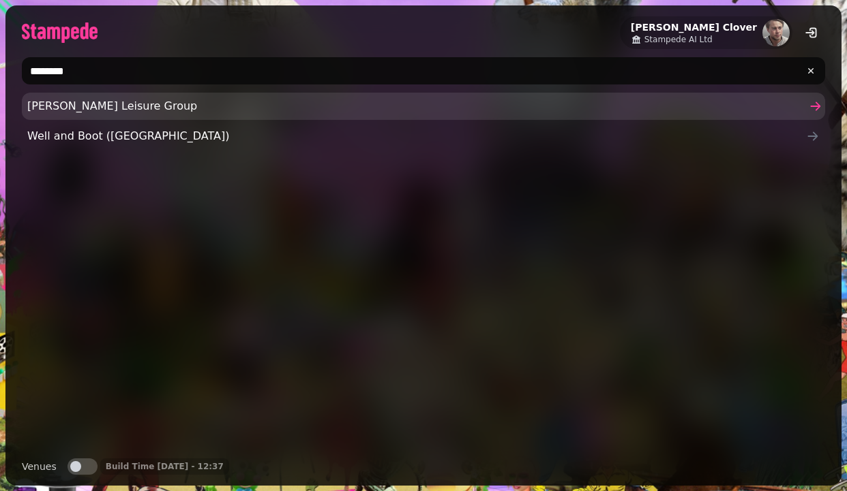
type input "********"
click at [155, 111] on span "Glendola Leisure Group" at bounding box center [416, 106] width 778 height 16
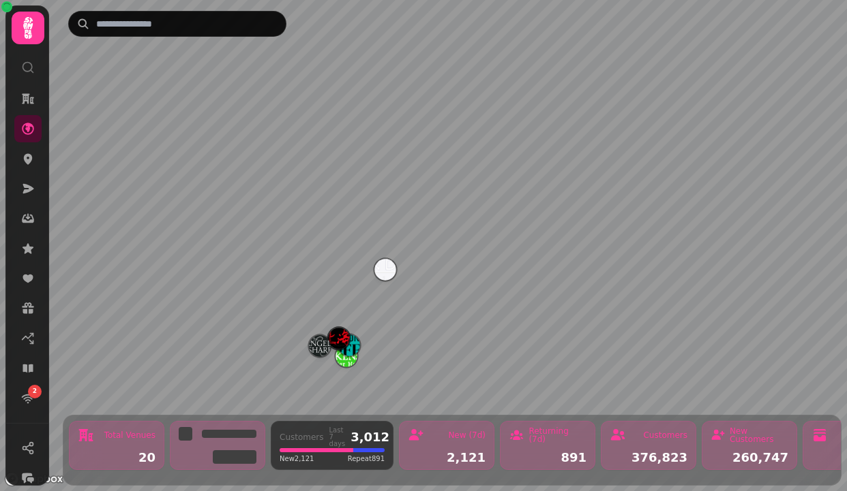
click at [387, 265] on img "GSO Test" at bounding box center [384, 269] width 21 height 21
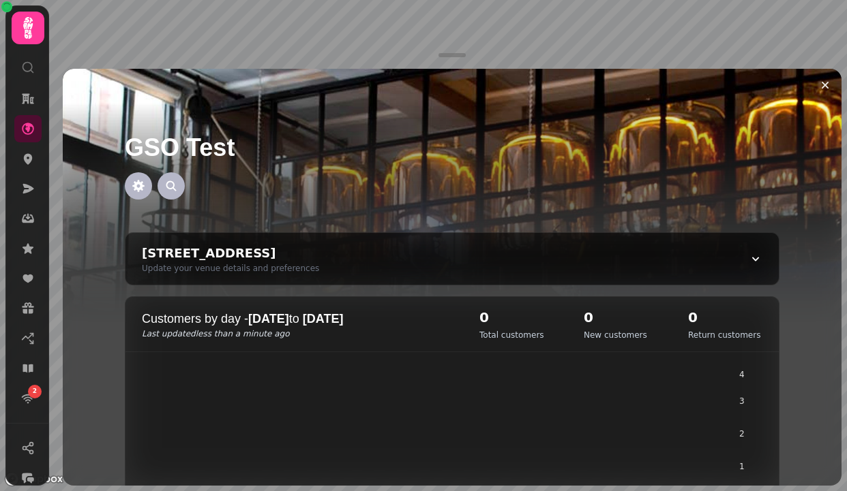
click at [448, 56] on div at bounding box center [451, 55] width 27 height 4
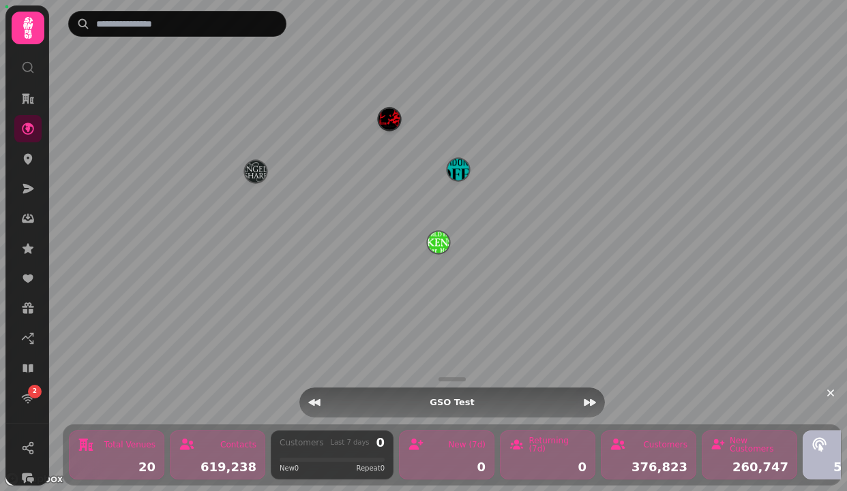
click at [456, 162] on img "Gordon Street Coffee - Edinburgh" at bounding box center [457, 169] width 21 height 21
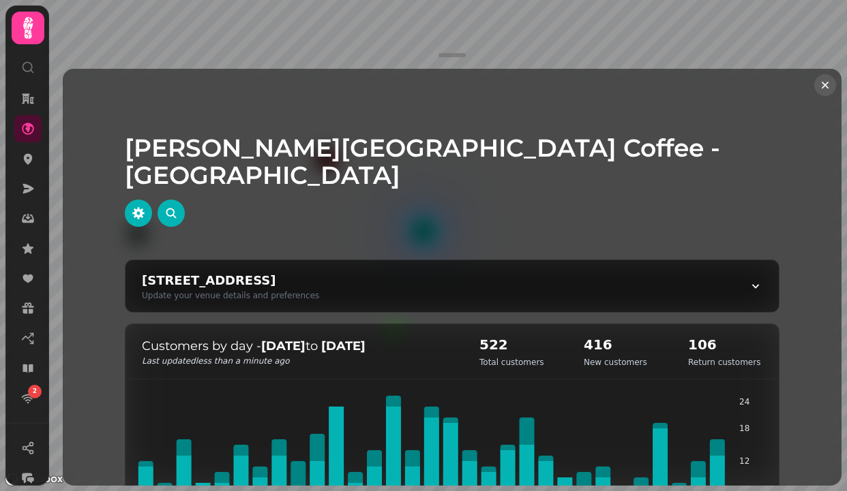
click at [831, 82] on icon "Close drawer" at bounding box center [825, 85] width 14 height 14
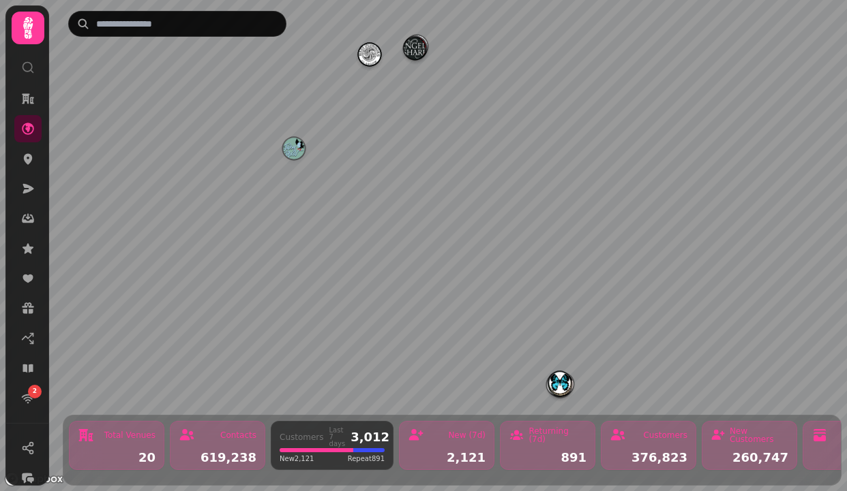
drag, startPoint x: 491, startPoint y: 332, endPoint x: 425, endPoint y: 138, distance: 204.5
drag, startPoint x: 460, startPoint y: 321, endPoint x: 407, endPoint y: 159, distance: 170.7
drag, startPoint x: 534, startPoint y: 259, endPoint x: 509, endPoint y: 259, distance: 24.5
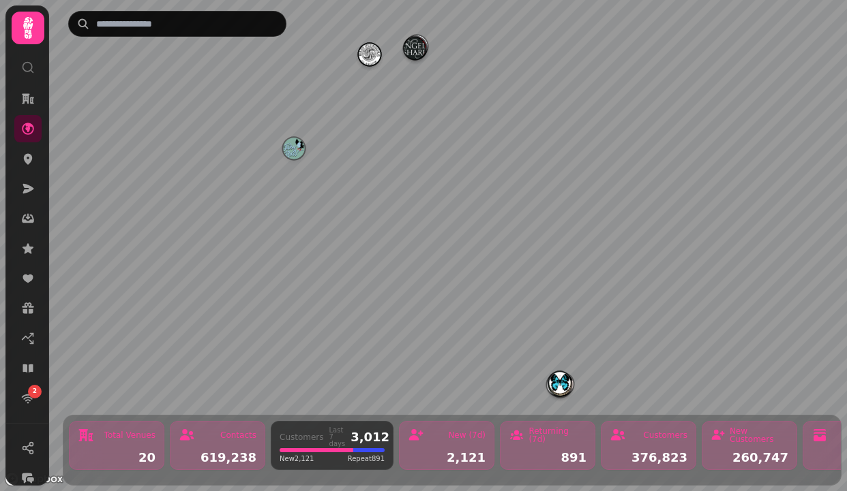
click at [511, 277] on div "6 Market St, Edinburgh EH1 1DE, UK Update your venue details and preferences" at bounding box center [451, 303] width 653 height 52
select select "**********"
drag, startPoint x: 509, startPoint y: 259, endPoint x: 402, endPoint y: 184, distance: 130.7
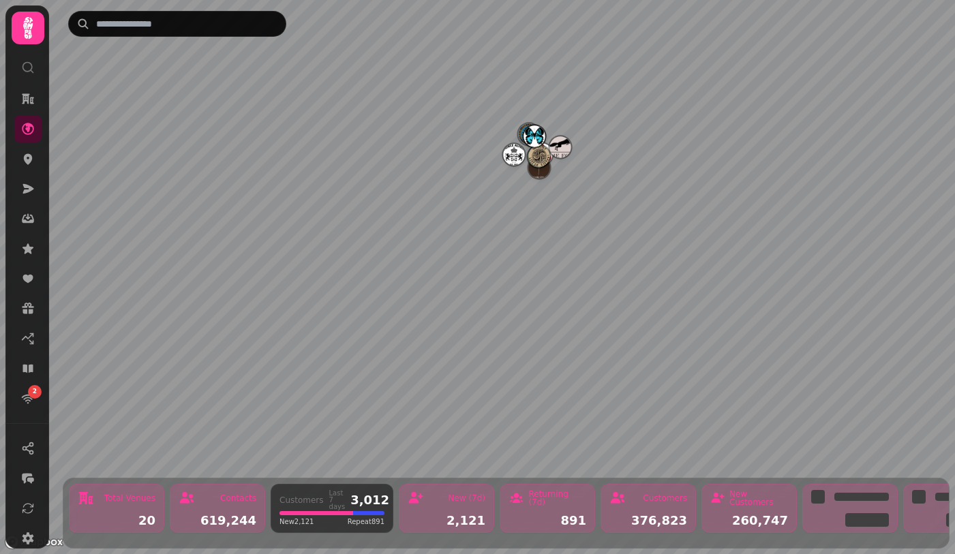
drag, startPoint x: 569, startPoint y: 415, endPoint x: 569, endPoint y: 160, distance: 254.9
click at [569, 159] on div "Map marker" at bounding box center [560, 149] width 22 height 26
click at [555, 116] on img "World's End" at bounding box center [558, 119] width 21 height 21
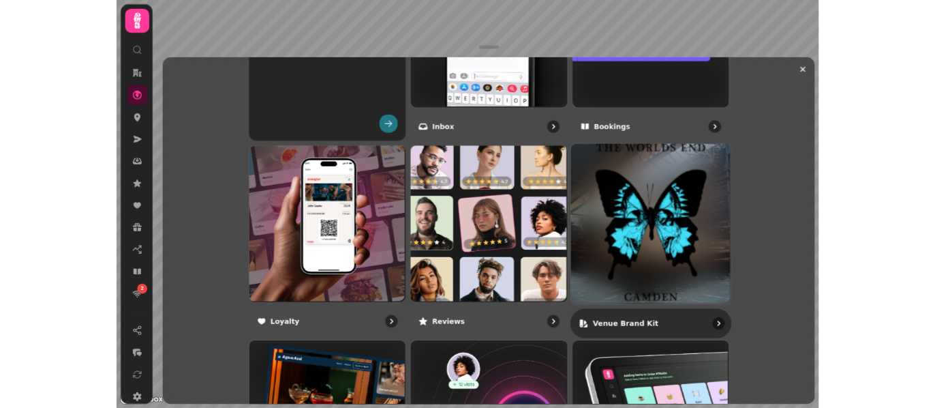
scroll to position [946, 0]
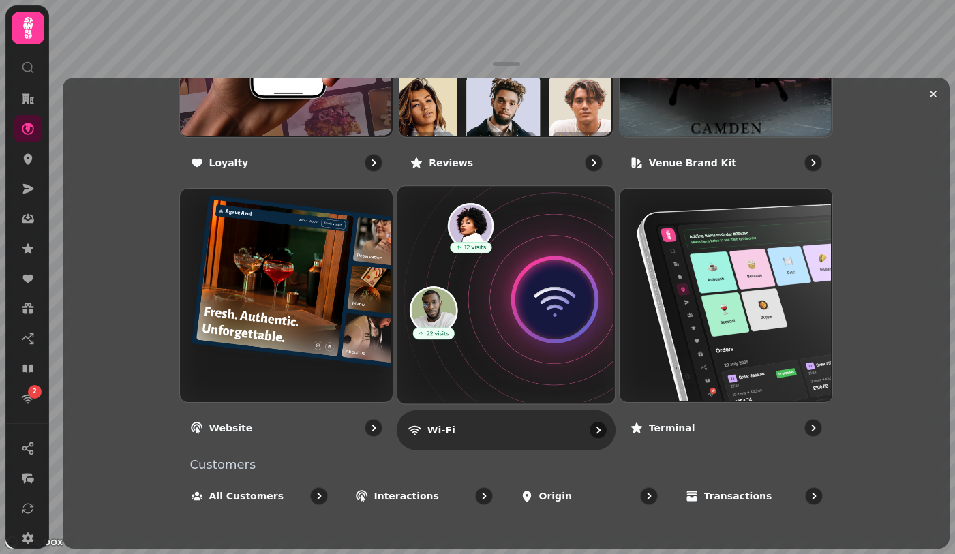
click at [545, 323] on img at bounding box center [504, 293] width 217 height 217
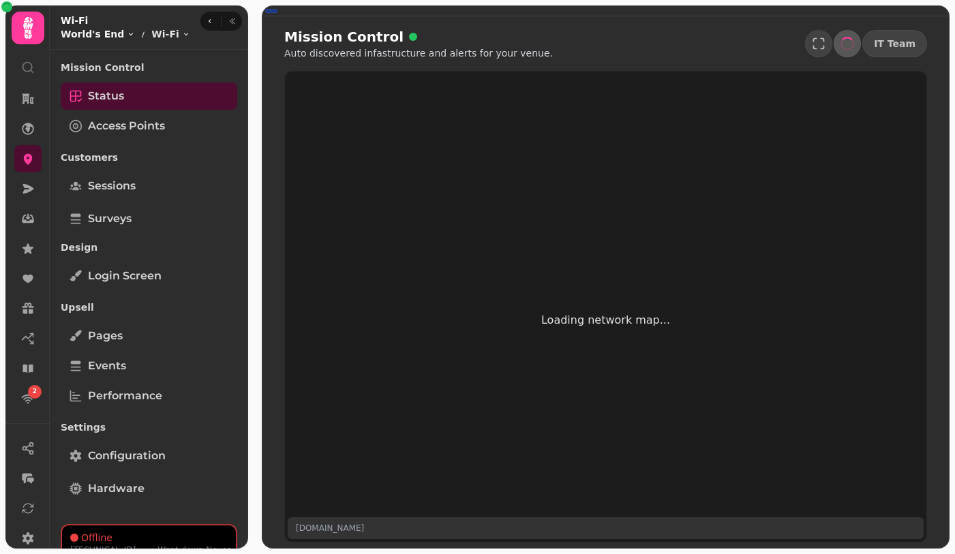
click at [87, 35] on html "2 Mission Control Auto discovered infastructure and alerts for your venue. IT T…" at bounding box center [477, 277] width 955 height 554
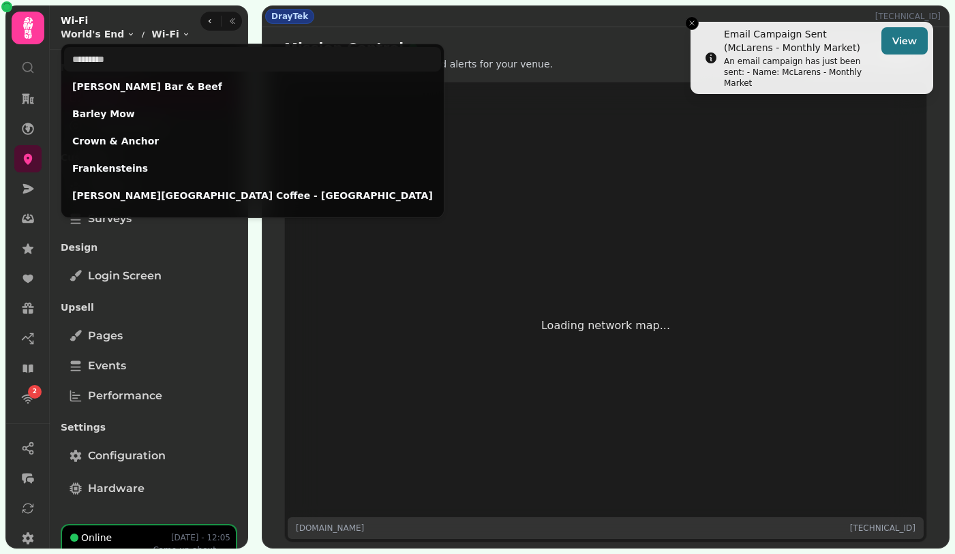
click at [359, 225] on html "Email Campaign Sent (McLarens - Monthly Market) An email campaign has just been…" at bounding box center [477, 277] width 955 height 554
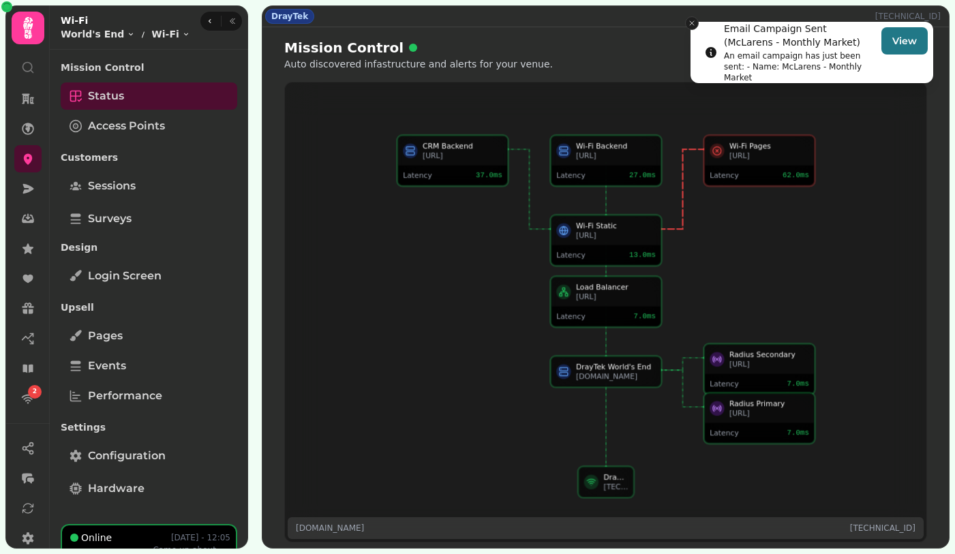
click at [694, 22] on icon "Close toast" at bounding box center [692, 23] width 8 height 8
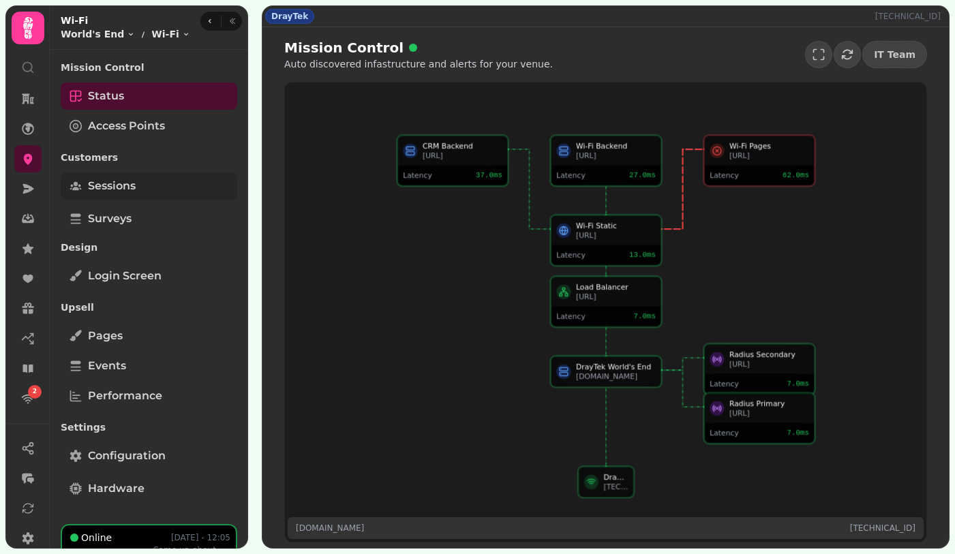
click at [115, 193] on span "Sessions" at bounding box center [112, 186] width 48 height 16
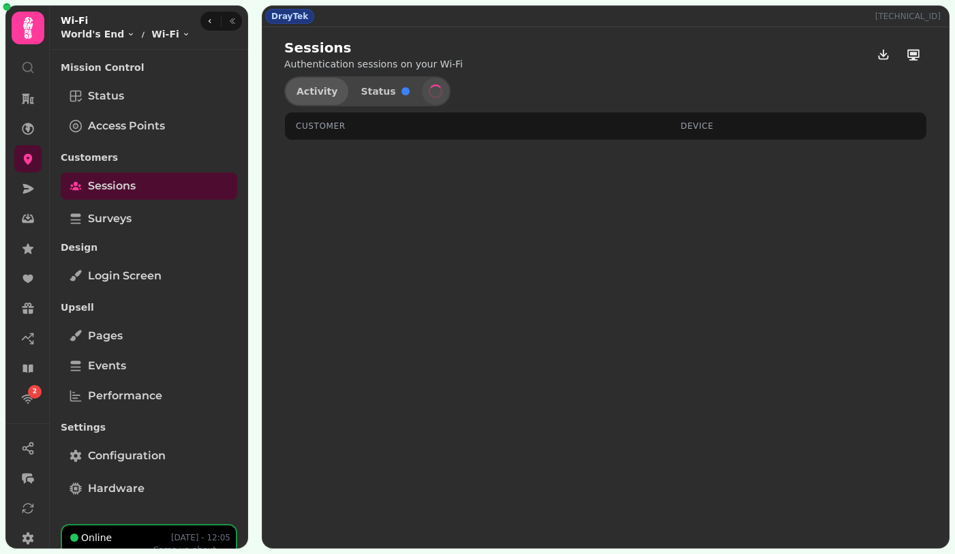
click at [325, 91] on span "Activity" at bounding box center [316, 92] width 41 height 10
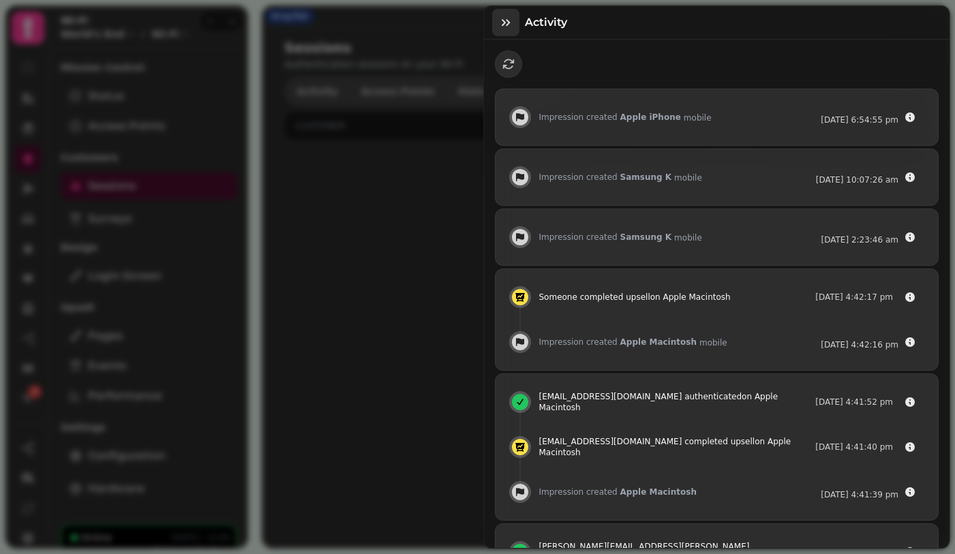
click at [503, 25] on icon "button" at bounding box center [506, 22] width 8 height 7
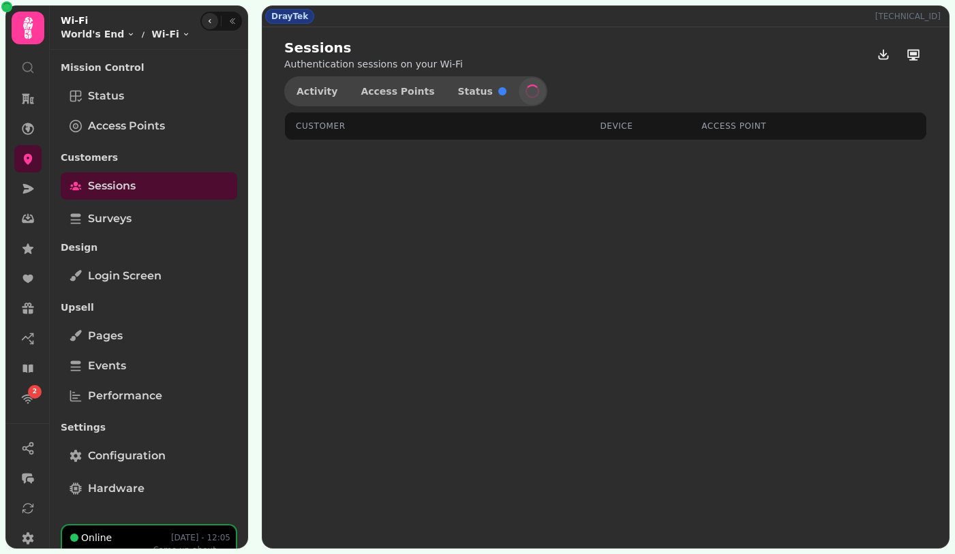
click at [206, 21] on icon "button" at bounding box center [210, 21] width 8 height 8
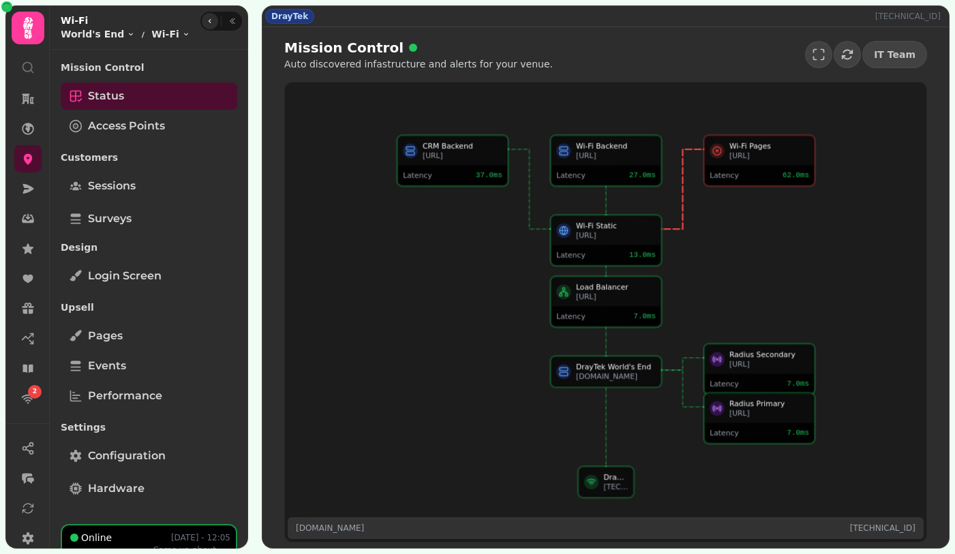
click at [207, 23] on icon "button" at bounding box center [210, 21] width 8 height 8
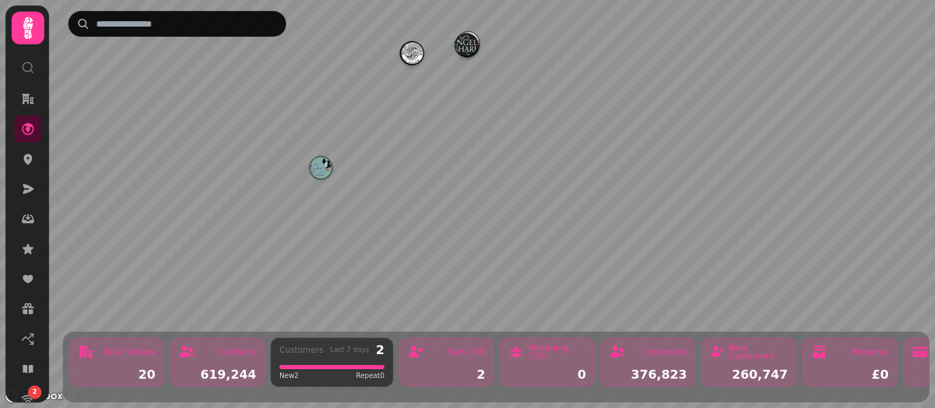
click at [468, 44] on img "The Angel's Share Hotel" at bounding box center [465, 44] width 21 height 21
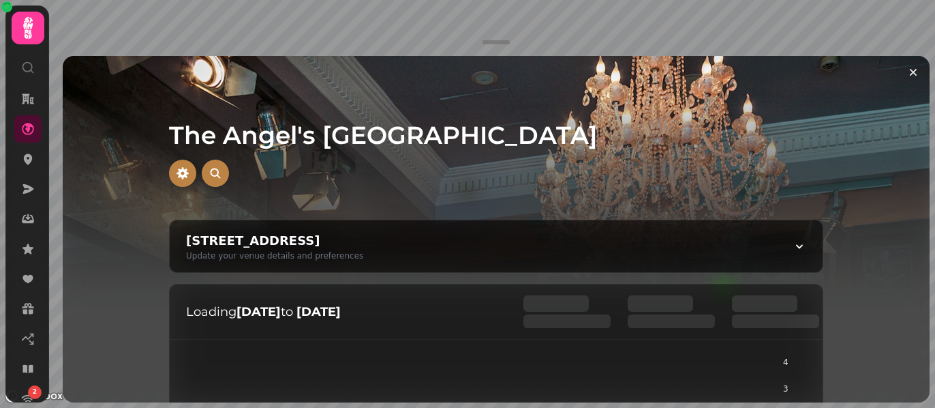
click at [498, 44] on div at bounding box center [496, 42] width 27 height 4
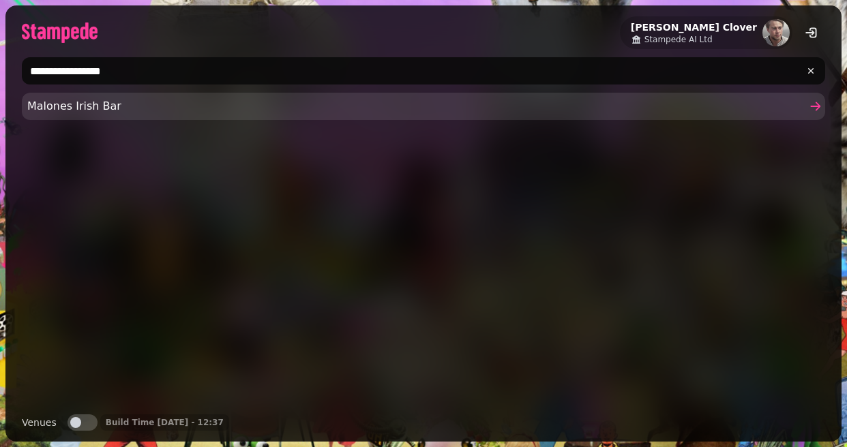
type input "**********"
click at [133, 104] on span "Malones Irish Bar" at bounding box center [416, 106] width 778 height 16
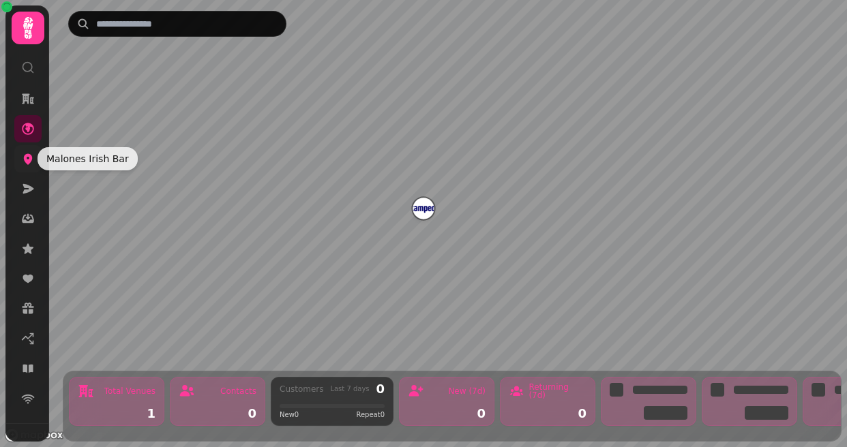
click at [25, 157] on icon at bounding box center [28, 159] width 9 height 11
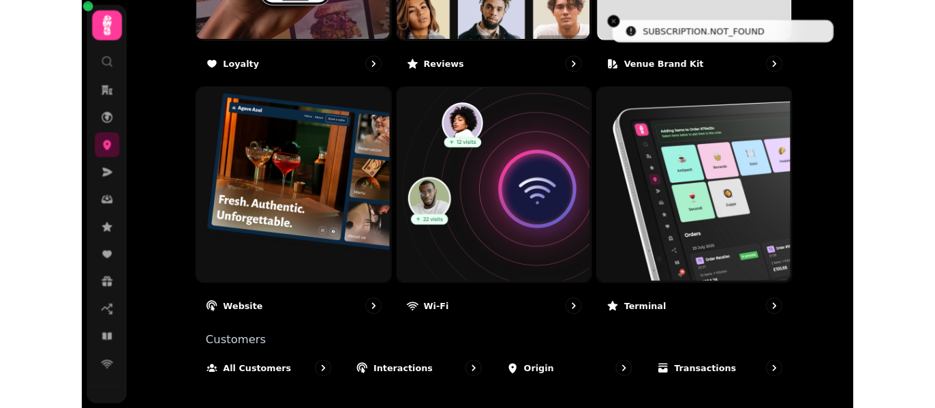
scroll to position [937, 0]
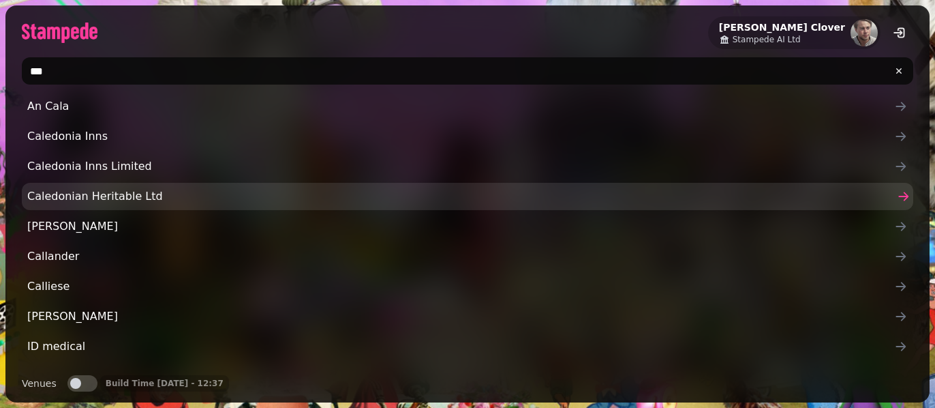
type input "***"
click at [119, 195] on span "Caledonian Heritable Ltd" at bounding box center [460, 196] width 867 height 16
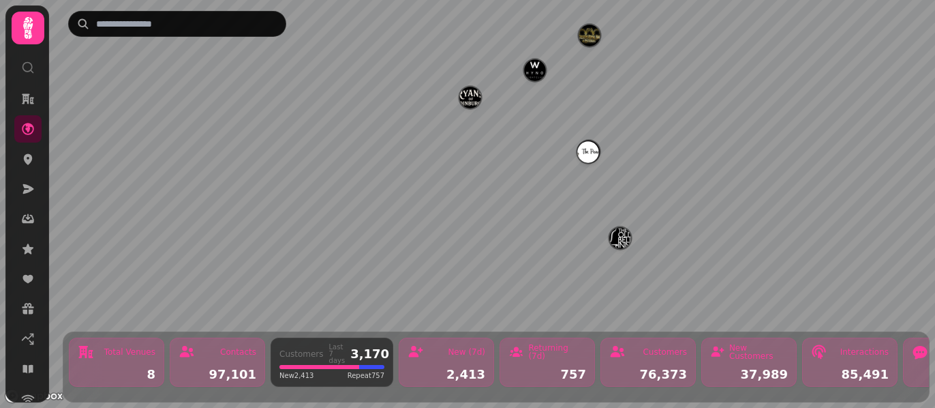
click at [591, 152] on img "The Pear Tree" at bounding box center [587, 151] width 21 height 21
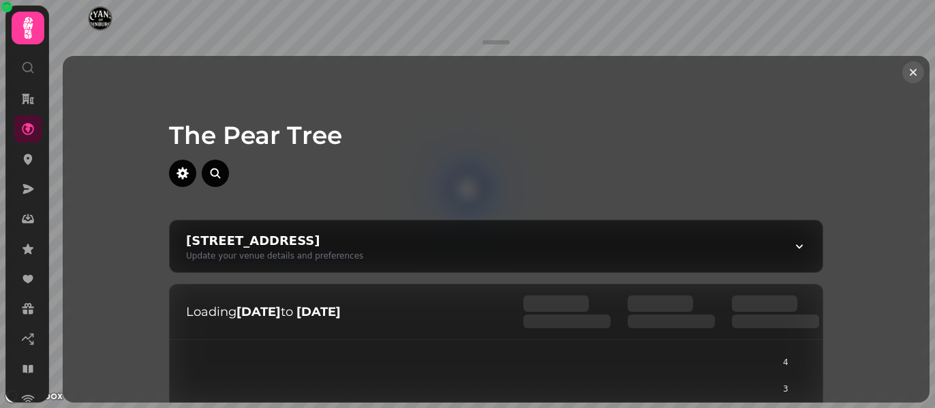
click at [912, 72] on icon "Close drawer" at bounding box center [913, 72] width 14 height 14
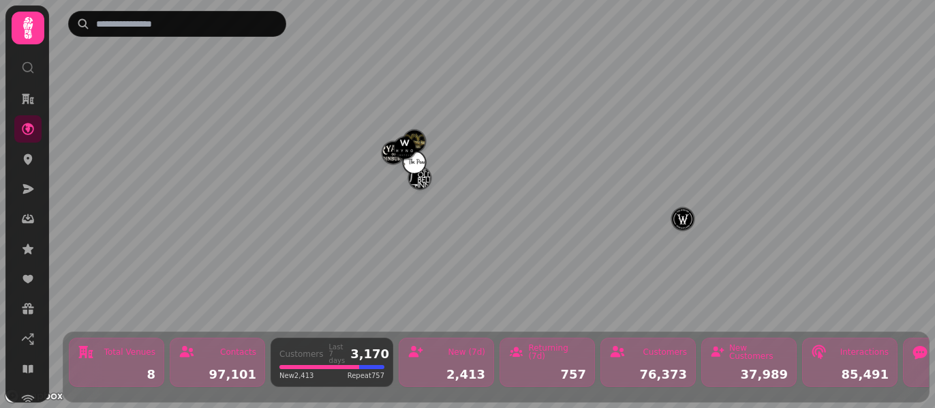
click at [682, 218] on img "The Winton" at bounding box center [682, 218] width 21 height 21
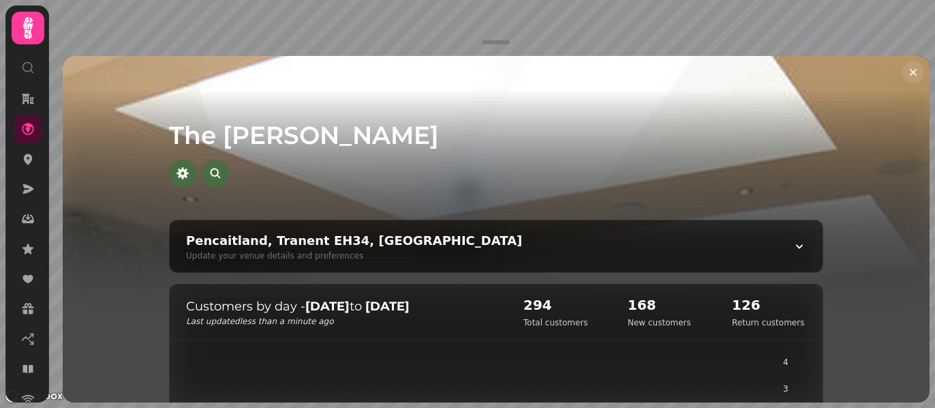
click at [913, 70] on icon "Close drawer" at bounding box center [913, 72] width 14 height 14
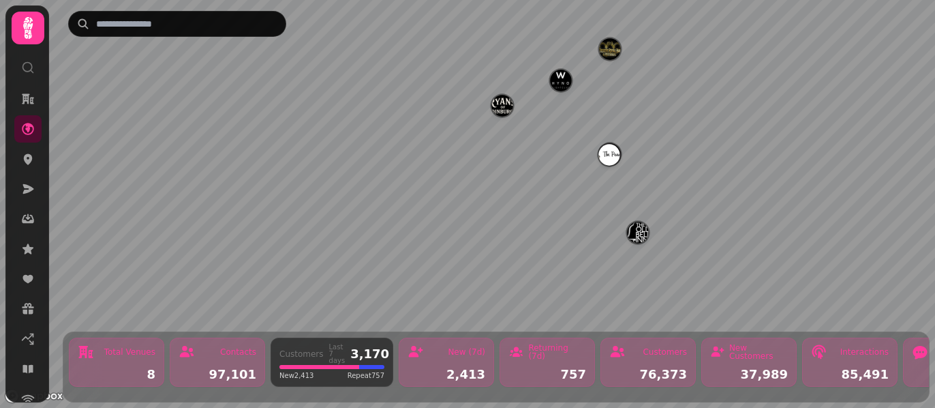
click at [609, 50] on img "Theatre Royal" at bounding box center [609, 48] width 21 height 21
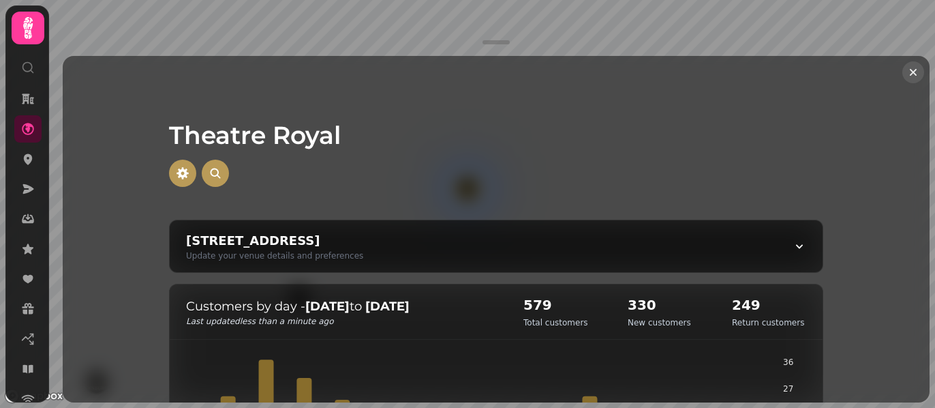
click at [910, 71] on icon "Close drawer" at bounding box center [913, 72] width 14 height 14
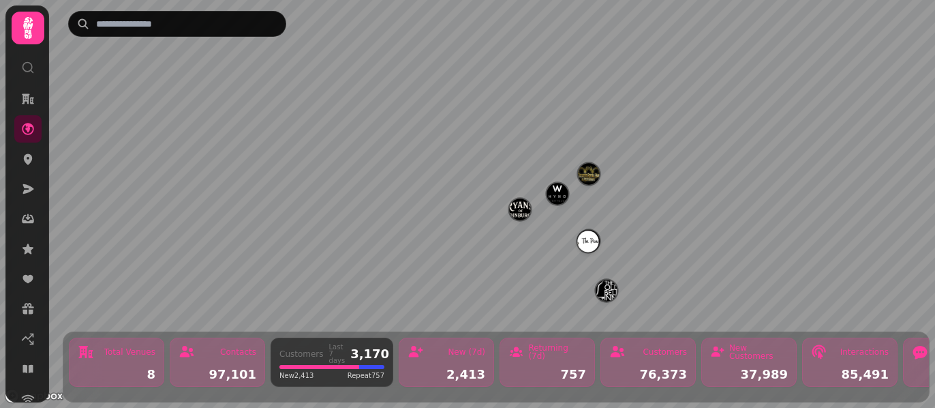
click at [599, 288] on img "The Old Bell" at bounding box center [606, 289] width 21 height 21
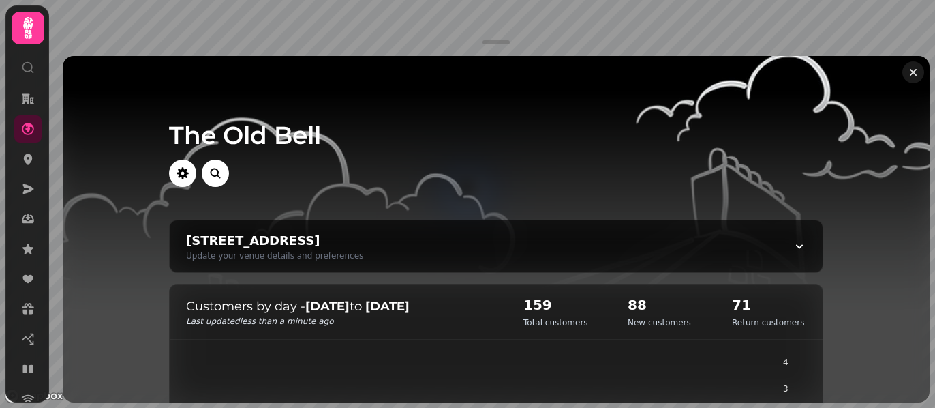
click at [914, 69] on icon "Close drawer" at bounding box center [913, 72] width 14 height 14
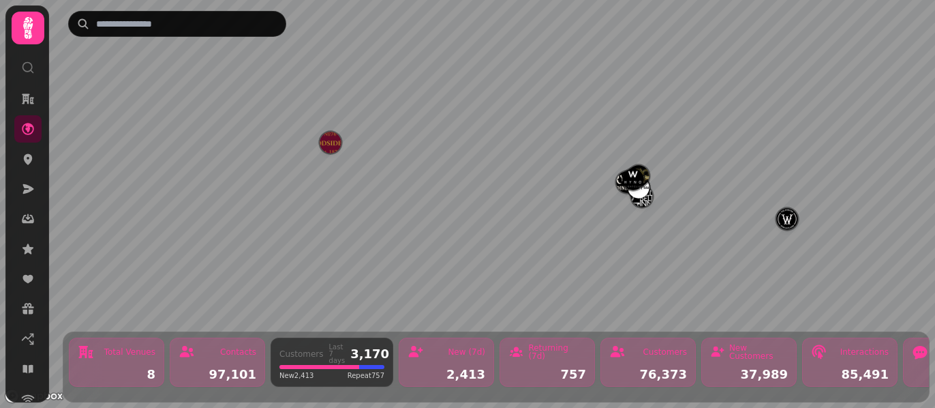
click at [645, 192] on img "The Pear Tree" at bounding box center [638, 187] width 21 height 21
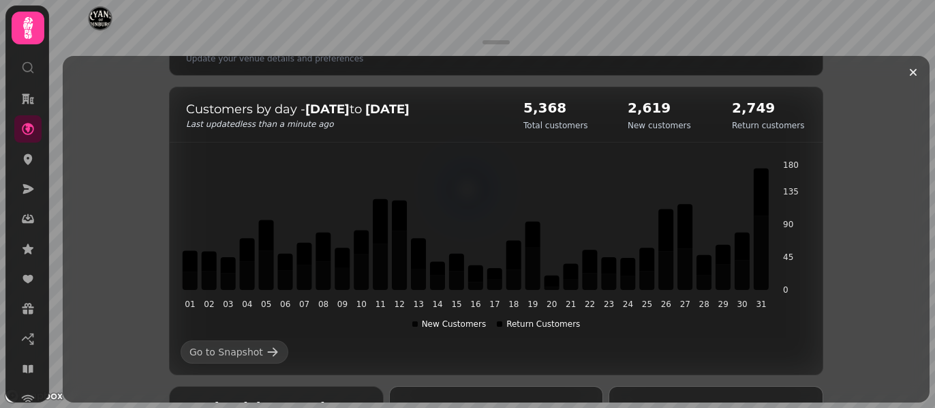
scroll to position [194, 0]
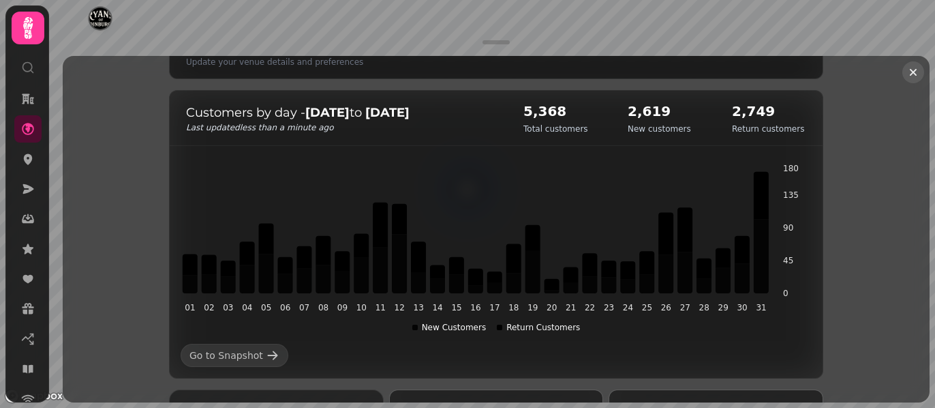
click at [909, 70] on icon "Close drawer" at bounding box center [913, 72] width 14 height 14
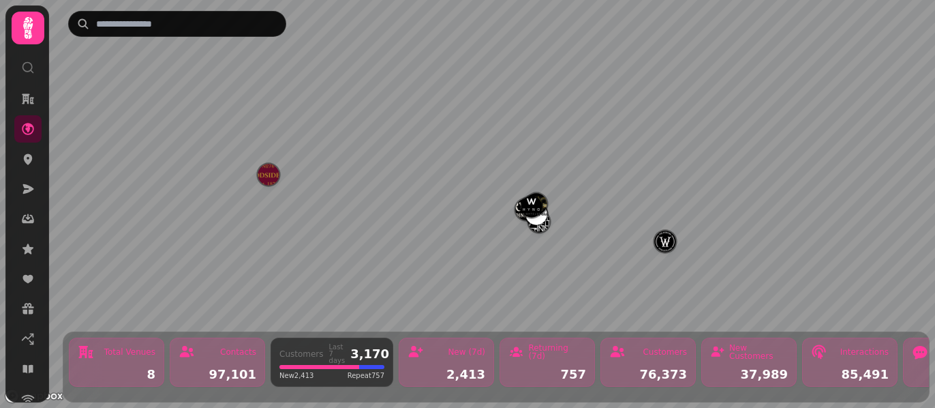
click at [271, 177] on img "The Woodside inn" at bounding box center [268, 174] width 21 height 21
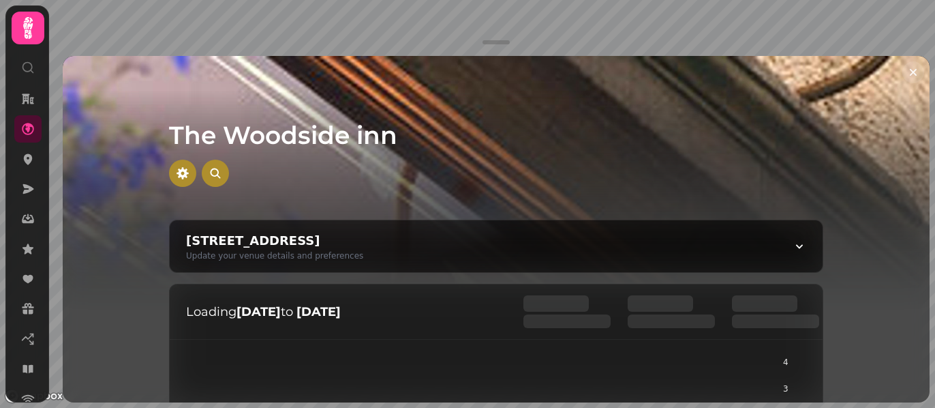
click at [915, 69] on icon "Close drawer" at bounding box center [913, 72] width 14 height 14
